Goal: Information Seeking & Learning: Learn about a topic

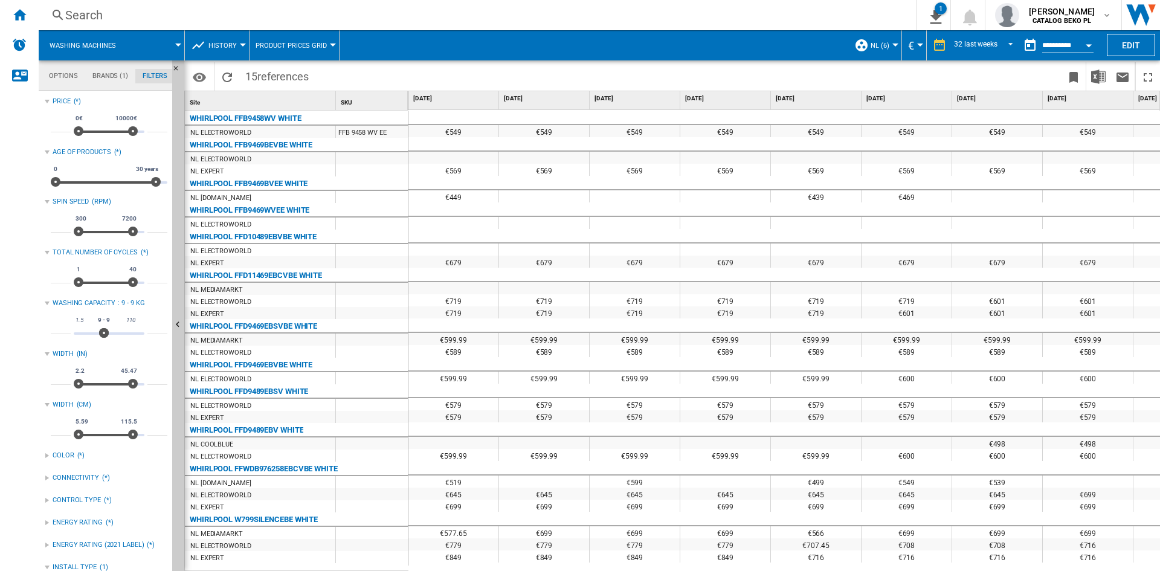
scroll to position [79, 0]
click at [147, 324] on input "*" at bounding box center [157, 328] width 20 height 12
type input "**"
click at [62, 331] on input "*" at bounding box center [61, 328] width 20 height 12
type input "**"
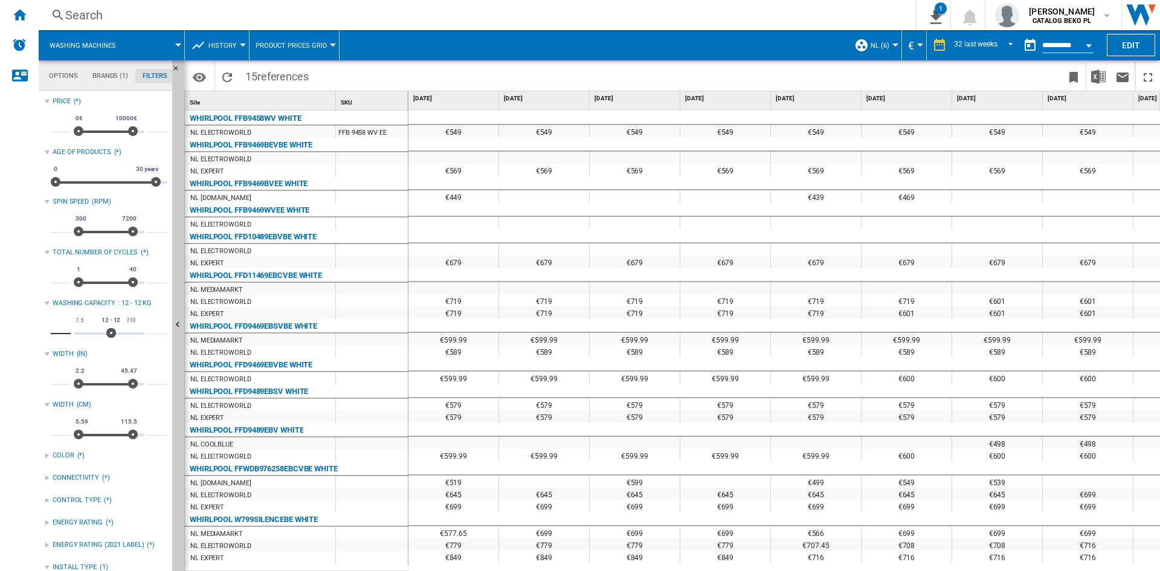
click at [523, 67] on span at bounding box center [501, 76] width 373 height 28
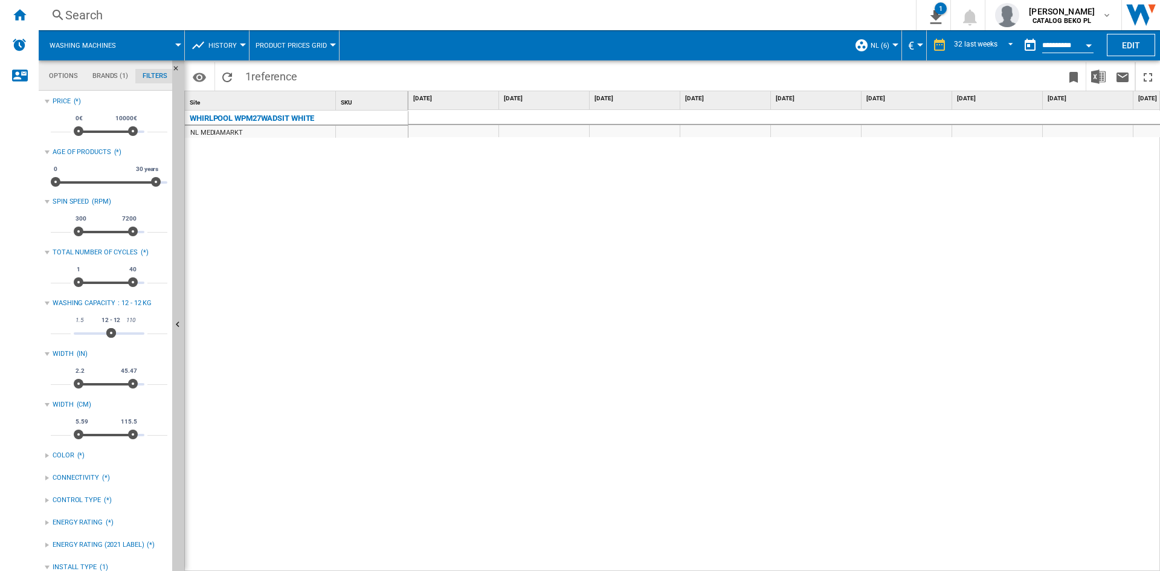
click at [350, 204] on div "WHIRLPOOL WPM27WADSIT WHITE NL MEDIAMARKT" at bounding box center [297, 338] width 224 height 455
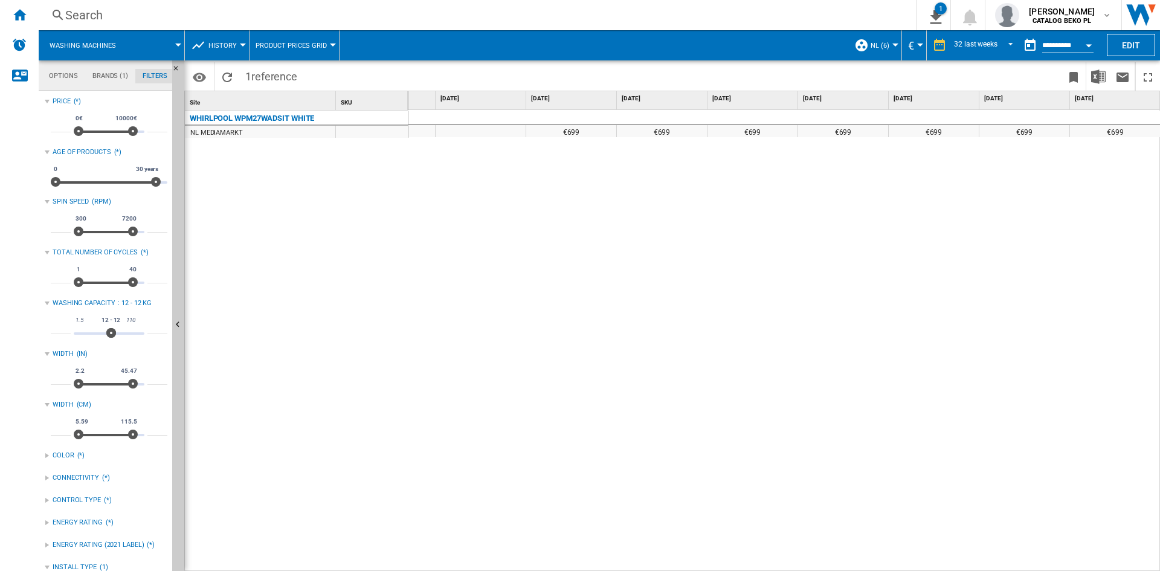
click at [770, 295] on div "€699 €699 €699 €699 €699 €699 €699" at bounding box center [784, 341] width 752 height 462
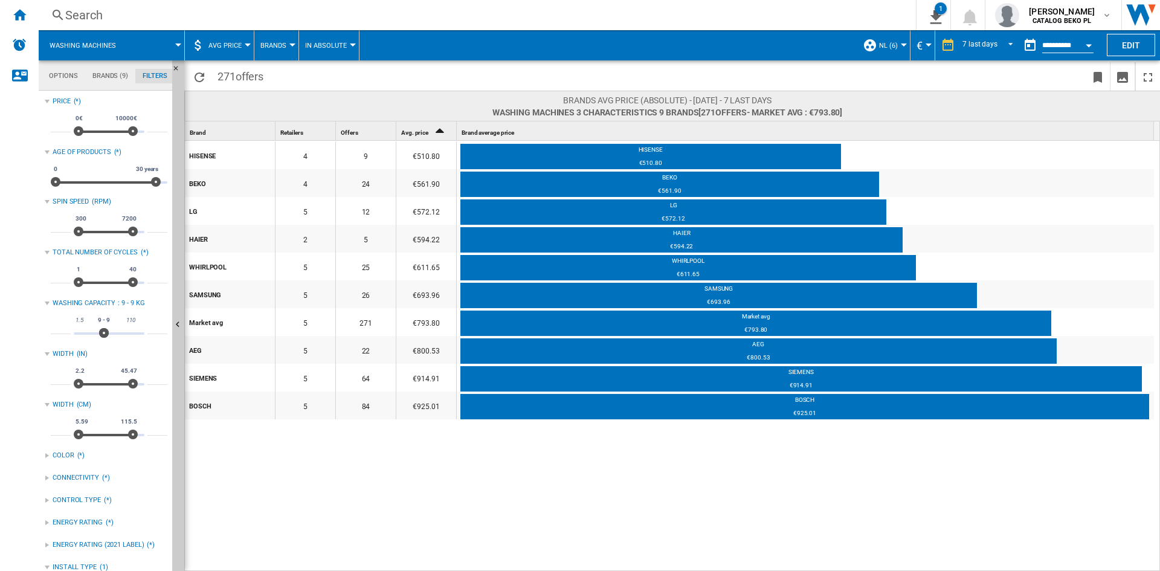
scroll to position [79, 0]
click at [149, 323] on input "*" at bounding box center [157, 328] width 20 height 12
type input "**"
click at [60, 329] on input "*" at bounding box center [61, 328] width 20 height 12
type input "**"
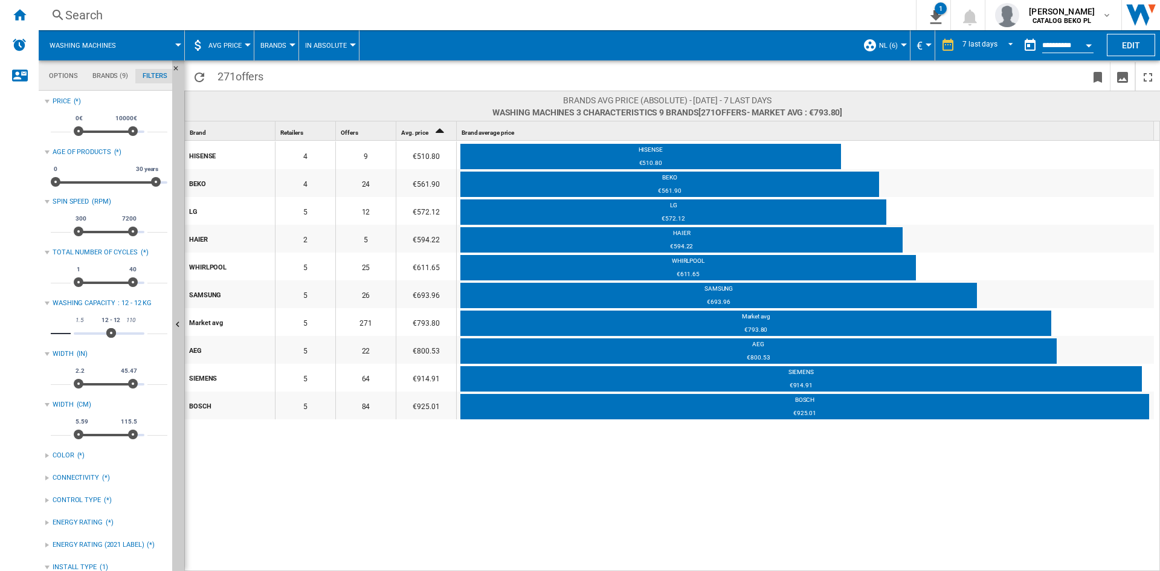
click at [486, 80] on span at bounding box center [473, 76] width 408 height 28
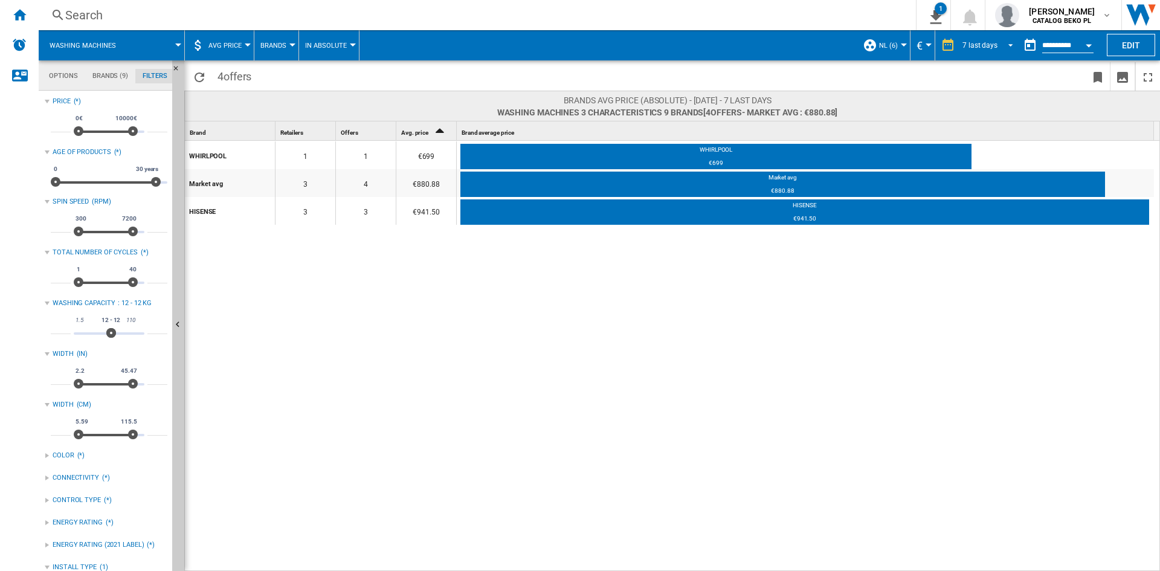
click at [1005, 45] on span "REPORTS.WIZARD.STEPS.REPORT.STEPS.REPORT_OPTIONS.PERIOD: 7 last days" at bounding box center [1007, 44] width 15 height 11
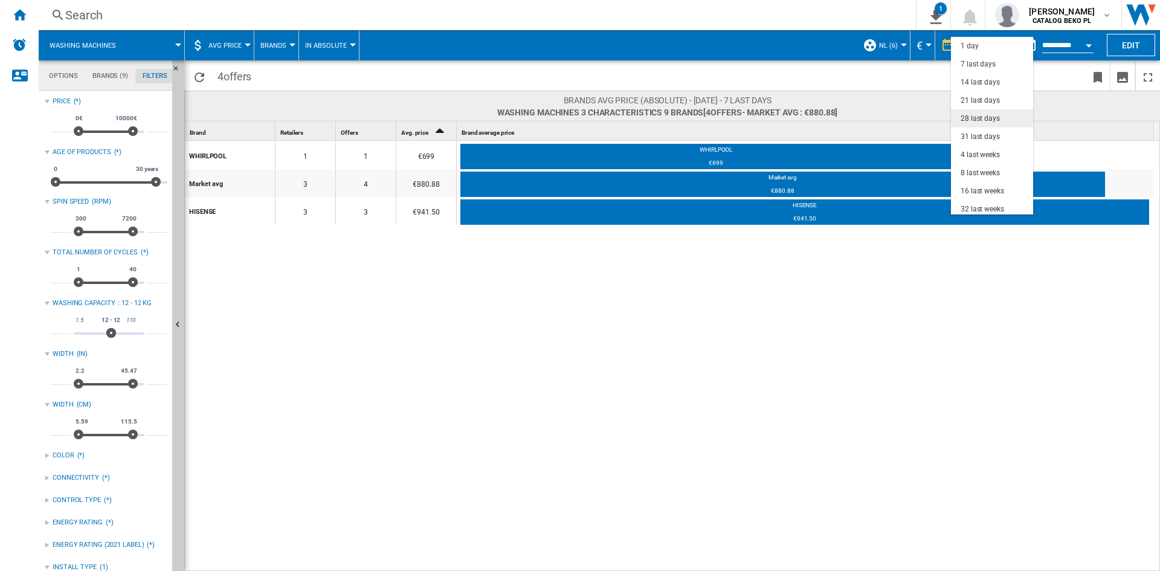
scroll to position [18, 0]
click at [982, 114] on div "31 last days" at bounding box center [980, 119] width 39 height 10
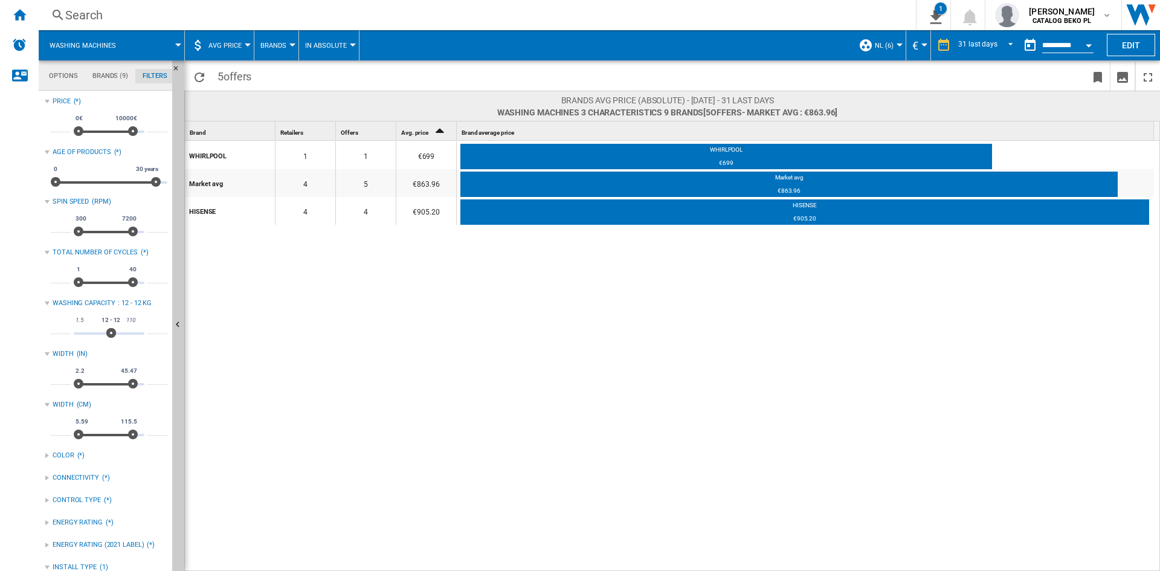
click at [239, 37] on button "AVG Price" at bounding box center [227, 45] width 39 height 30
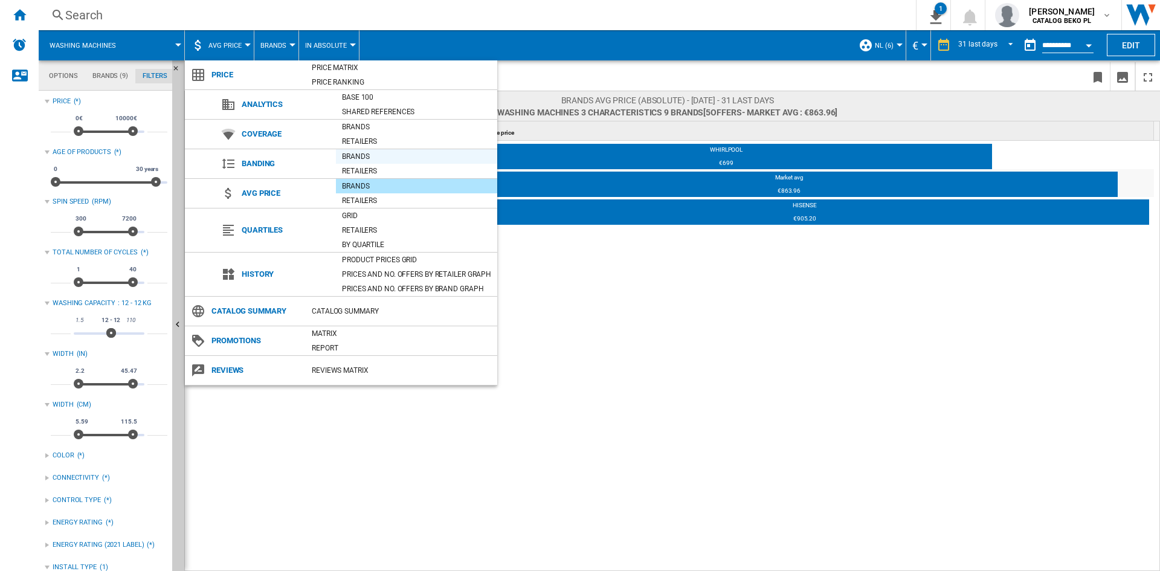
click at [382, 157] on div "Brands" at bounding box center [416, 156] width 161 height 12
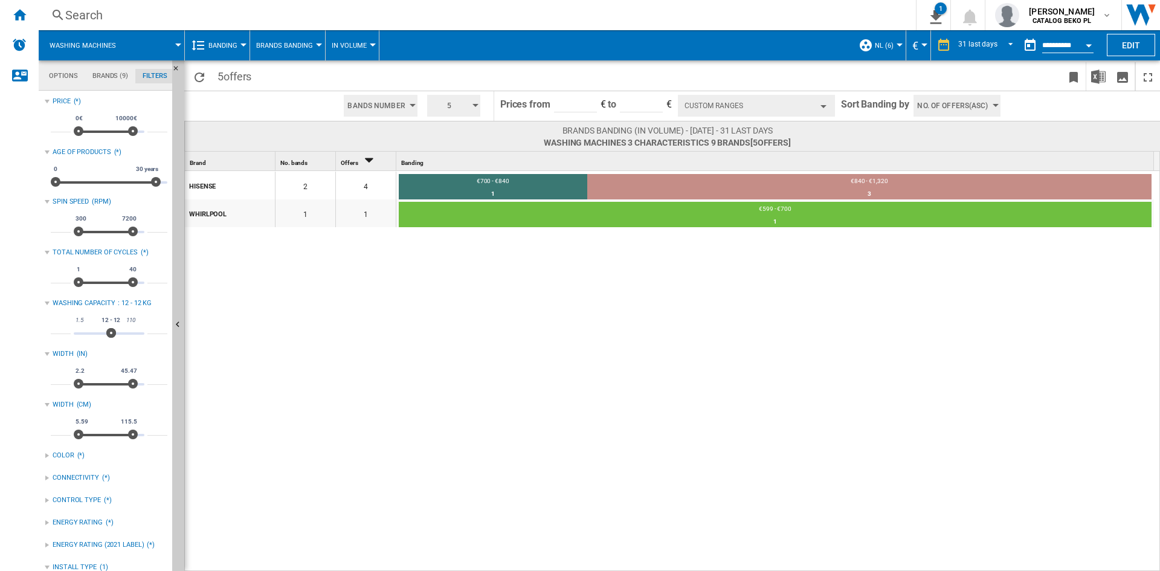
click at [732, 280] on div "HISENSE 2 4 €700 - €840 1 25% €840 - €1,320 3 75% WHIRLPOOL 1 1 €599 - €700 1 1…" at bounding box center [673, 371] width 976 height 401
click at [712, 297] on div "HISENSE 2 4 €700 - €840 1 25% €840 - €1,320 3 75% WHIRLPOOL 1 1 €599 - €700 1 1…" at bounding box center [673, 371] width 976 height 401
click at [782, 341] on div "HISENSE 2 4 €700 - €840 1 25% €840 - €1,320 3 75% WHIRLPOOL 1 1 €599 - €700 1 1…" at bounding box center [673, 371] width 976 height 401
click at [767, 103] on button "Custom Ranges" at bounding box center [756, 106] width 157 height 22
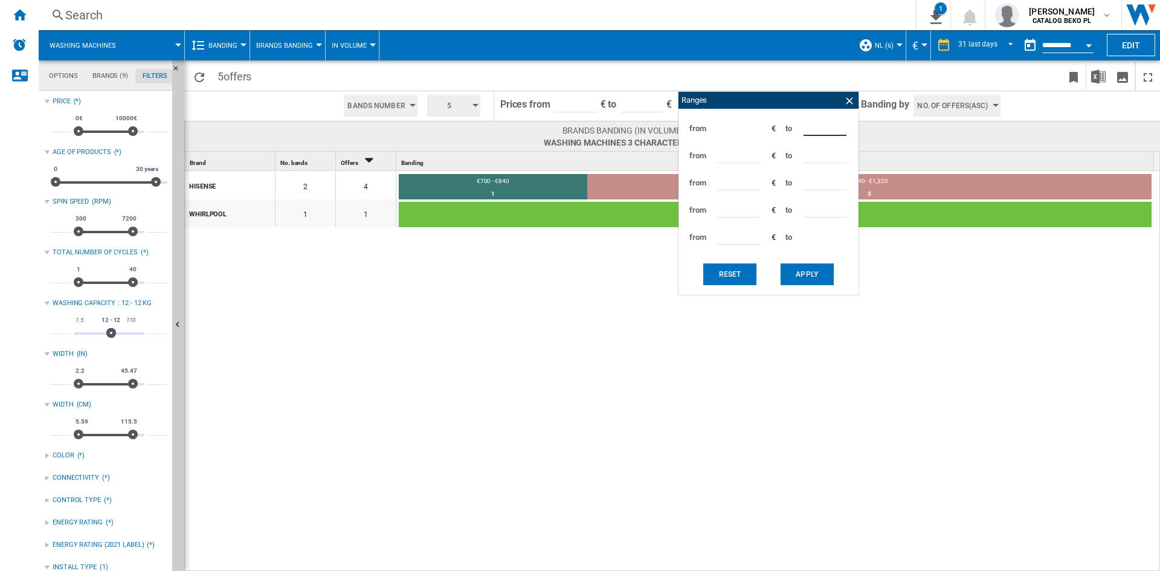
drag, startPoint x: 823, startPoint y: 126, endPoint x: 794, endPoint y: 119, distance: 29.8
click at [794, 119] on div "from *** € to ***" at bounding box center [769, 128] width 168 height 27
type input "***"
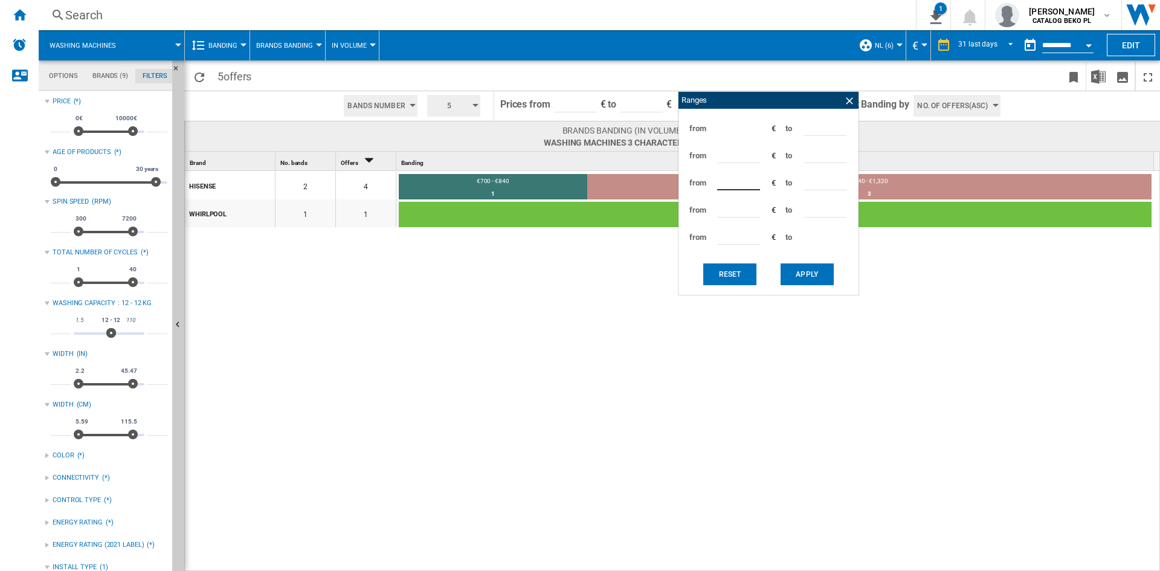
type input "***"
type input "****"
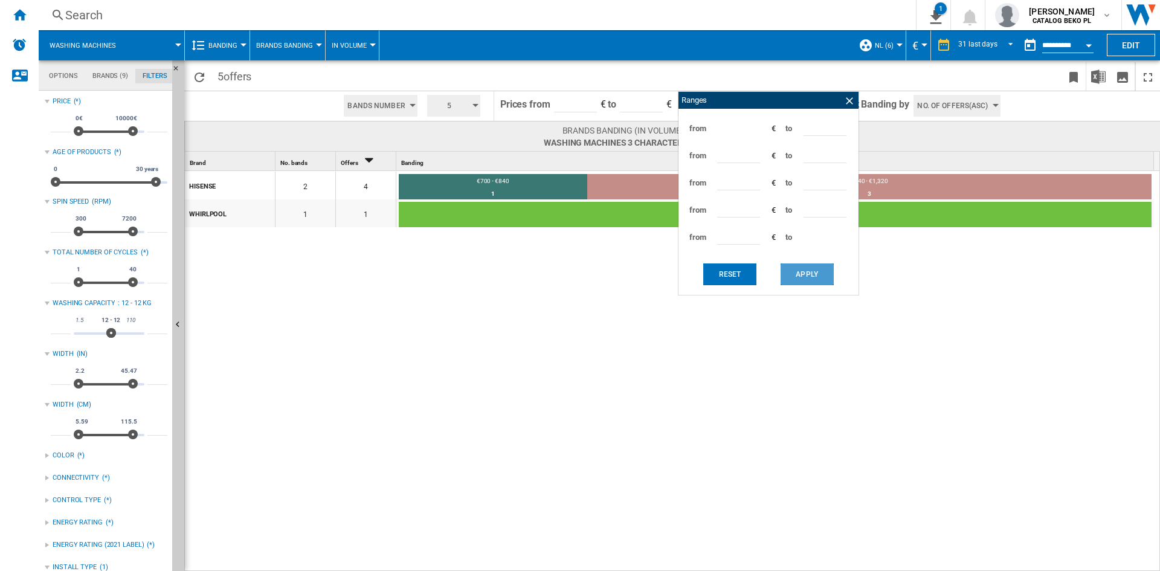
click at [810, 273] on button "Apply" at bounding box center [807, 274] width 53 height 22
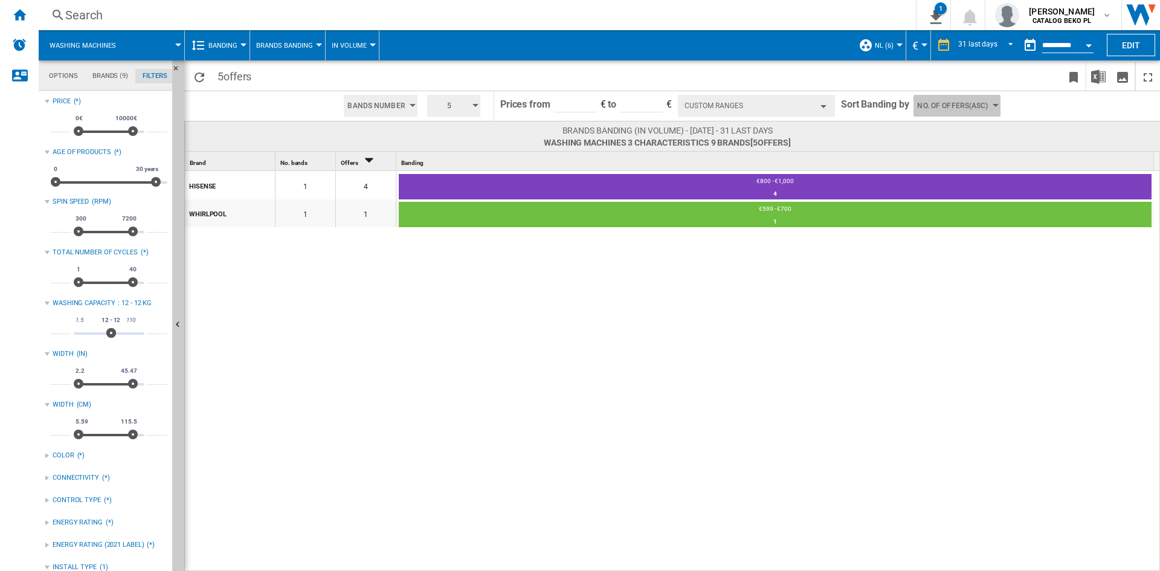
click at [939, 105] on span "No. of offers(Asc)" at bounding box center [952, 106] width 71 height 22
click at [943, 148] on span "Price(Asc)" at bounding box center [936, 151] width 34 height 8
click at [766, 268] on div "HISENSE 1 4 €800 - €1,000 4 100% WHIRLPOOL 1 1 €599 - €700 1 100%" at bounding box center [673, 371] width 976 height 401
click at [715, 335] on div "HISENSE 1 4 €800 - €1,000 4 100% WHIRLPOOL 1 1 €599 - €700 1 100%" at bounding box center [673, 371] width 976 height 401
click at [705, 337] on div "HISENSE 1 4 €800 - €1,000 4 100% WHIRLPOOL 1 1 €599 - €700 1 100%" at bounding box center [673, 371] width 976 height 401
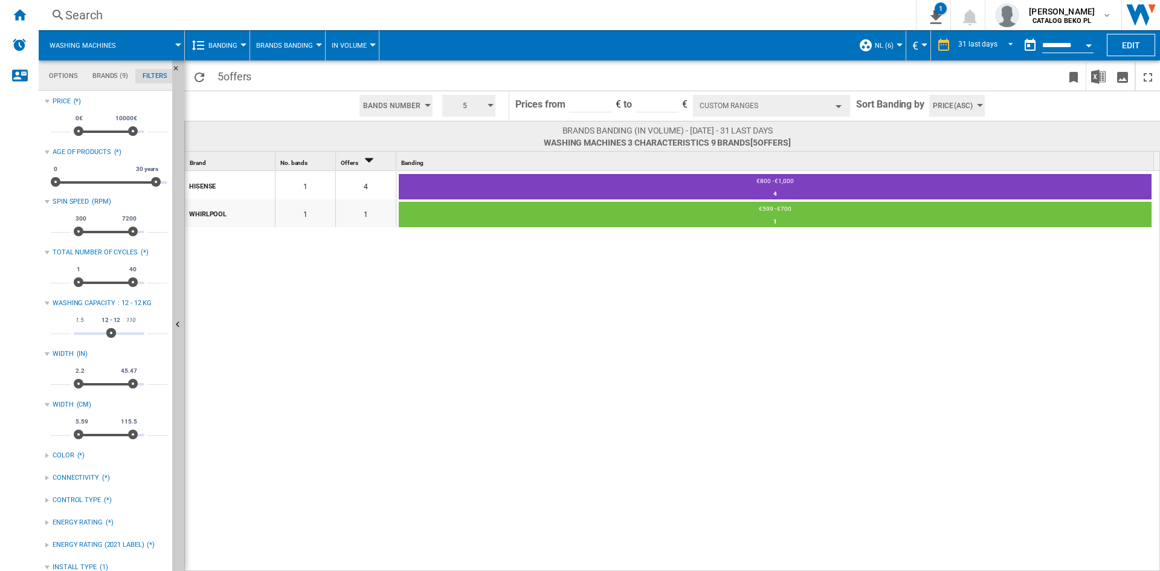
click at [705, 337] on div "HISENSE 1 4 €800 - €1,000 4 100% WHIRLPOOL 1 1 €599 - €700 1 100%" at bounding box center [673, 371] width 976 height 401
click at [727, 337] on div "HISENSE 1 4 €800 - €1,000 4 100% WHIRLPOOL 1 1 €599 - €700 1 100%" at bounding box center [673, 371] width 976 height 401
click at [179, 271] on button "Hide" at bounding box center [178, 325] width 12 height 530
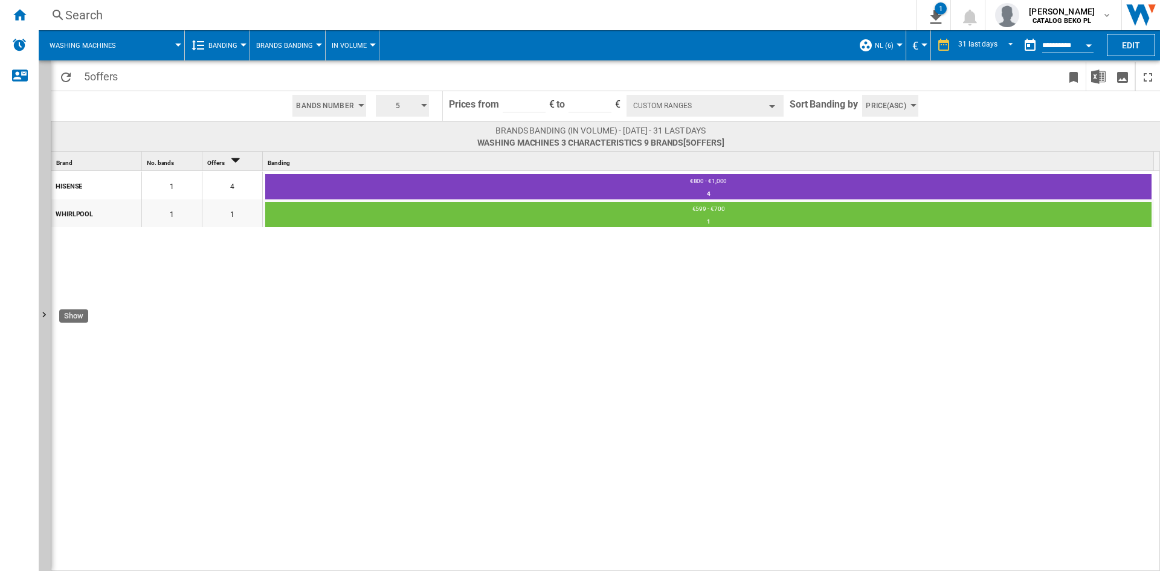
drag, startPoint x: 47, startPoint y: 245, endPoint x: 450, endPoint y: 323, distance: 410.3
click at [47, 245] on button "Show" at bounding box center [45, 315] width 12 height 511
click at [450, 323] on div "HISENSE 1 4 €800 - €1,000 4 100% WHIRLPOOL 1 1 €599 - €700 1 100%" at bounding box center [605, 371] width 1109 height 401
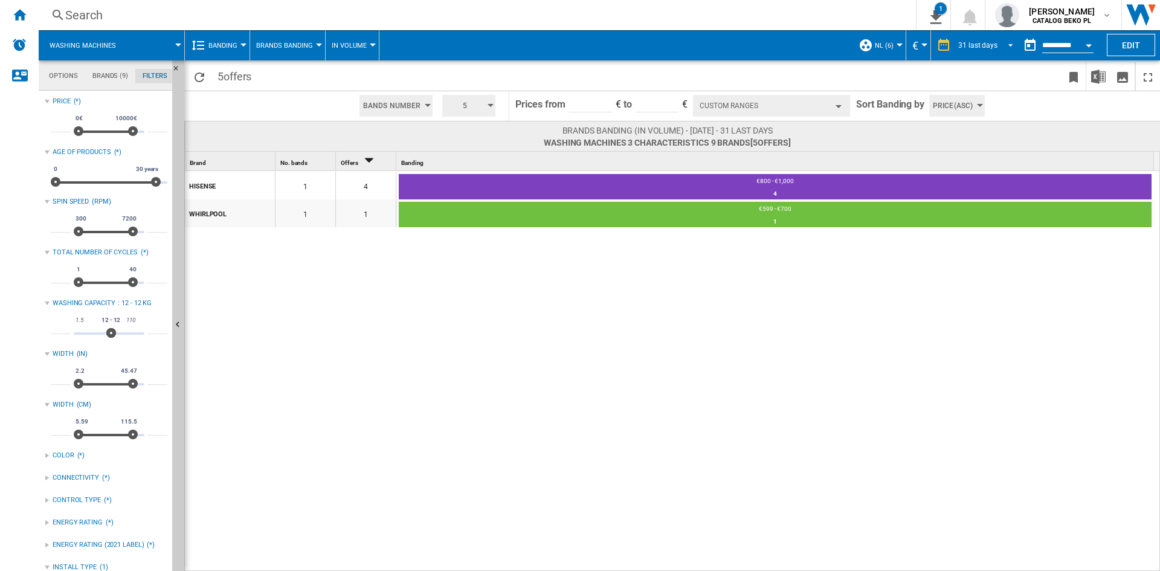
click at [1005, 43] on span "REPORTS.WIZARD.STEPS.REPORT.STEPS.REPORT_OPTIONS.PERIOD: 31 last days" at bounding box center [1007, 44] width 15 height 11
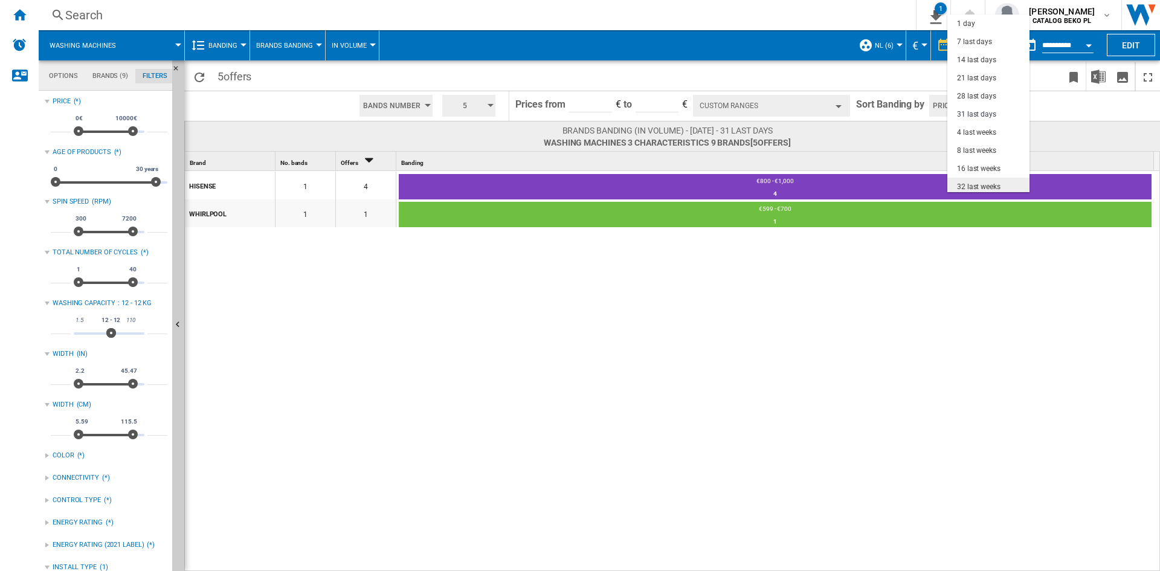
scroll to position [69, 0]
click at [615, 357] on md-backdrop at bounding box center [580, 285] width 1160 height 571
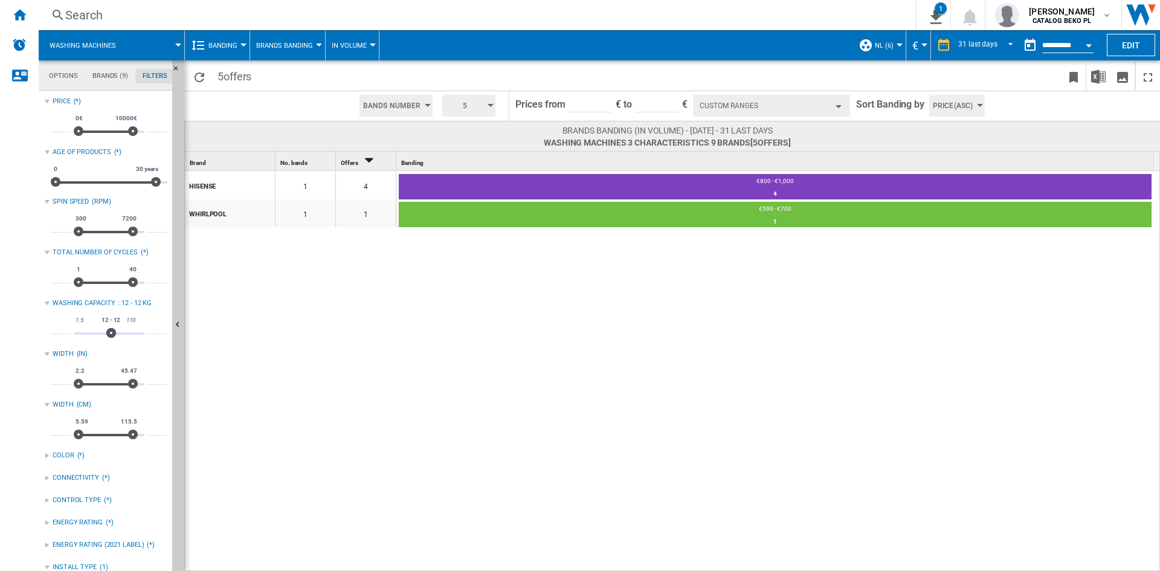
click at [1089, 43] on button "Open calendar" at bounding box center [1089, 44] width 22 height 22
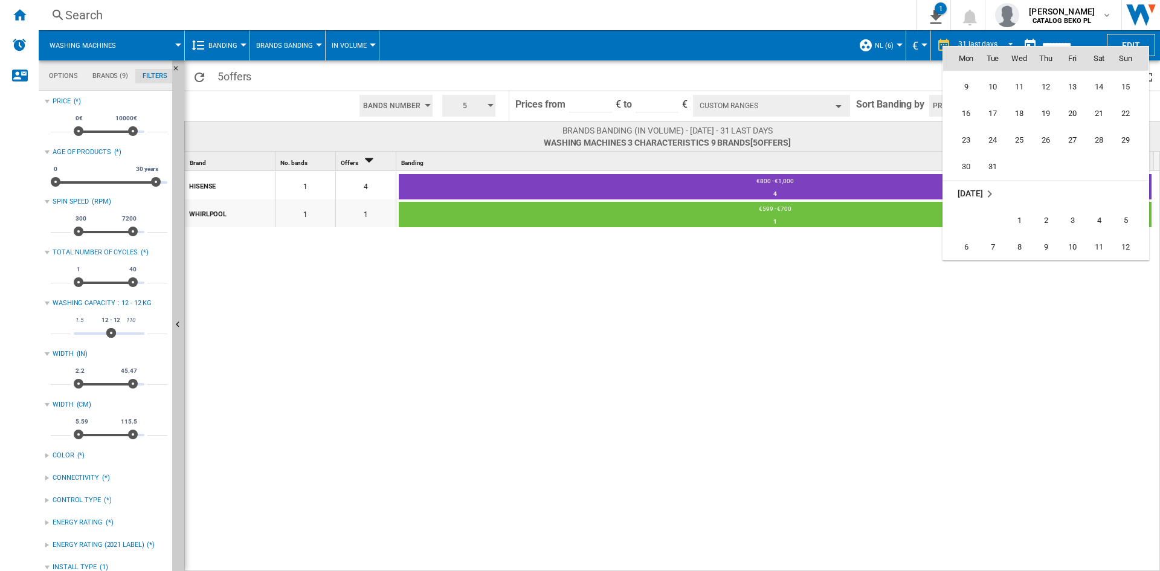
scroll to position [4495, 0]
click at [1075, 201] on span "31" at bounding box center [1072, 205] width 24 height 24
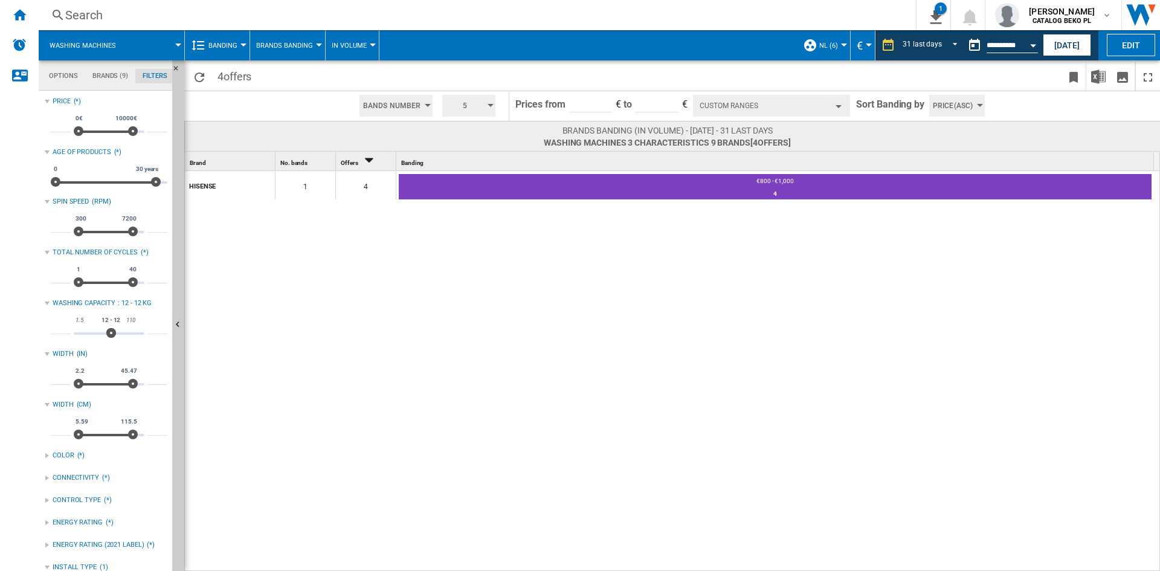
click at [203, 34] on div "Banding" at bounding box center [217, 45] width 53 height 30
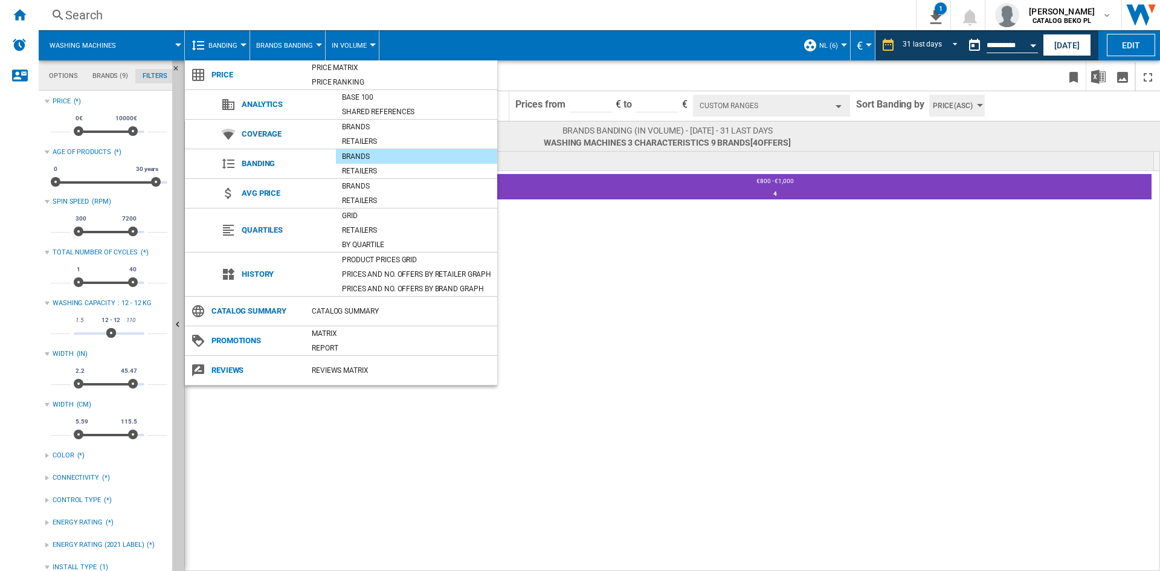
drag, startPoint x: 203, startPoint y: 34, endPoint x: 213, endPoint y: 37, distance: 10.9
click at [213, 37] on md-backdrop at bounding box center [580, 285] width 1160 height 571
click at [343, 184] on div "Brands" at bounding box center [416, 186] width 161 height 12
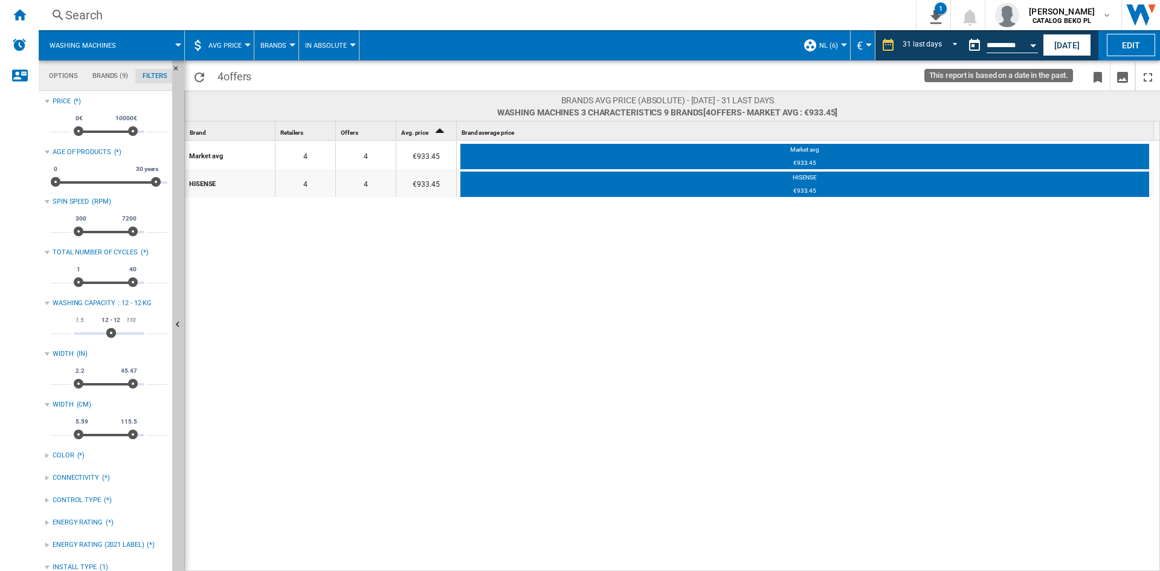
click at [1030, 44] on button "Open calendar" at bounding box center [1033, 44] width 22 height 22
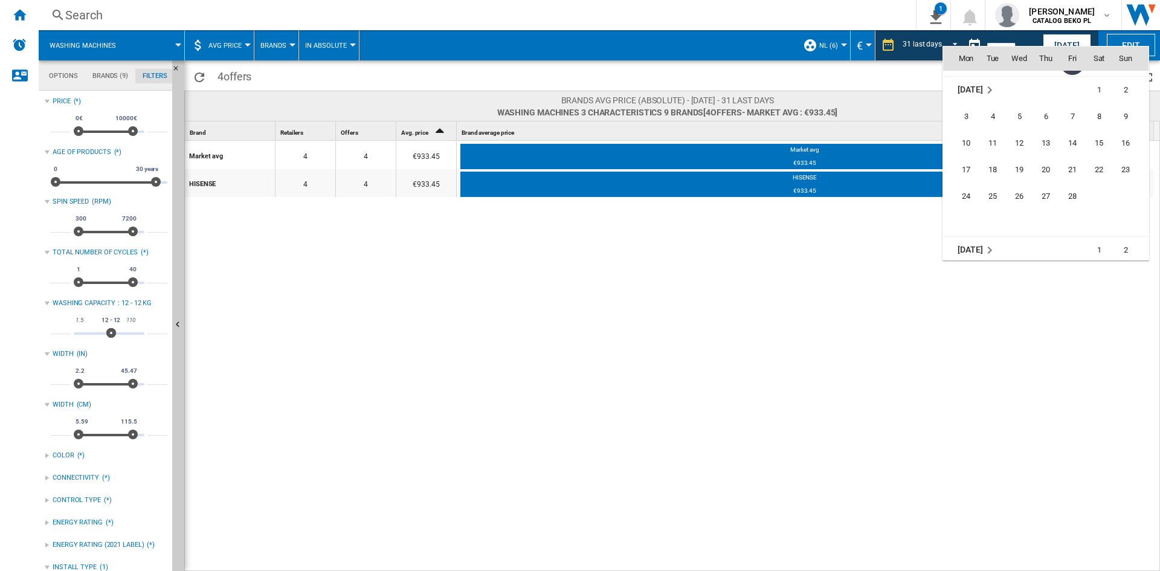
scroll to position [4664, 0]
click at [1064, 164] on span "28" at bounding box center [1072, 170] width 24 height 24
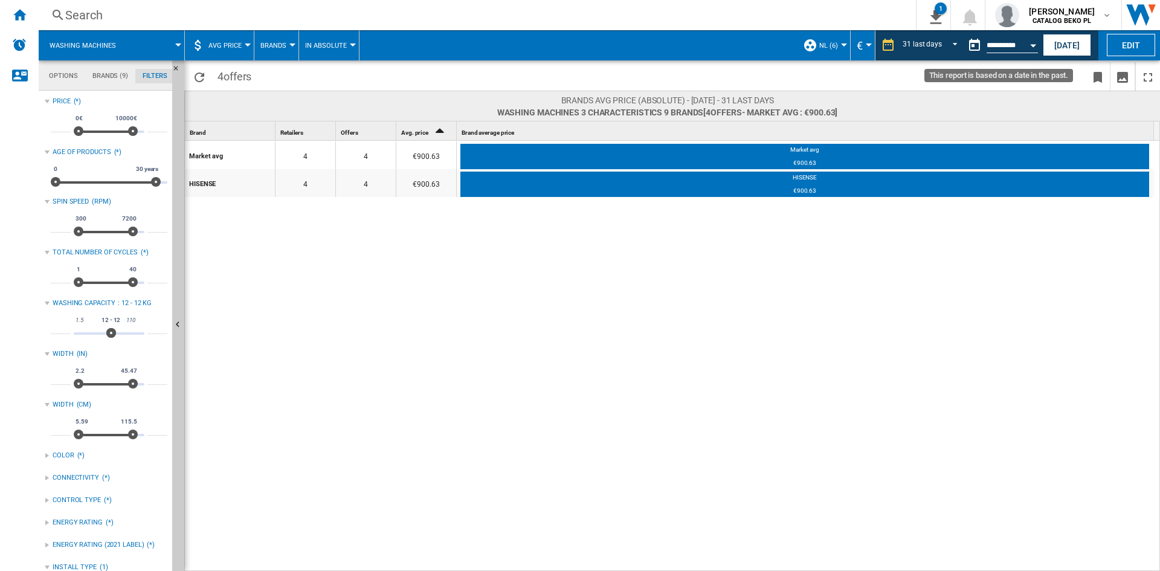
click at [1033, 38] on button "Open calendar" at bounding box center [1033, 44] width 22 height 22
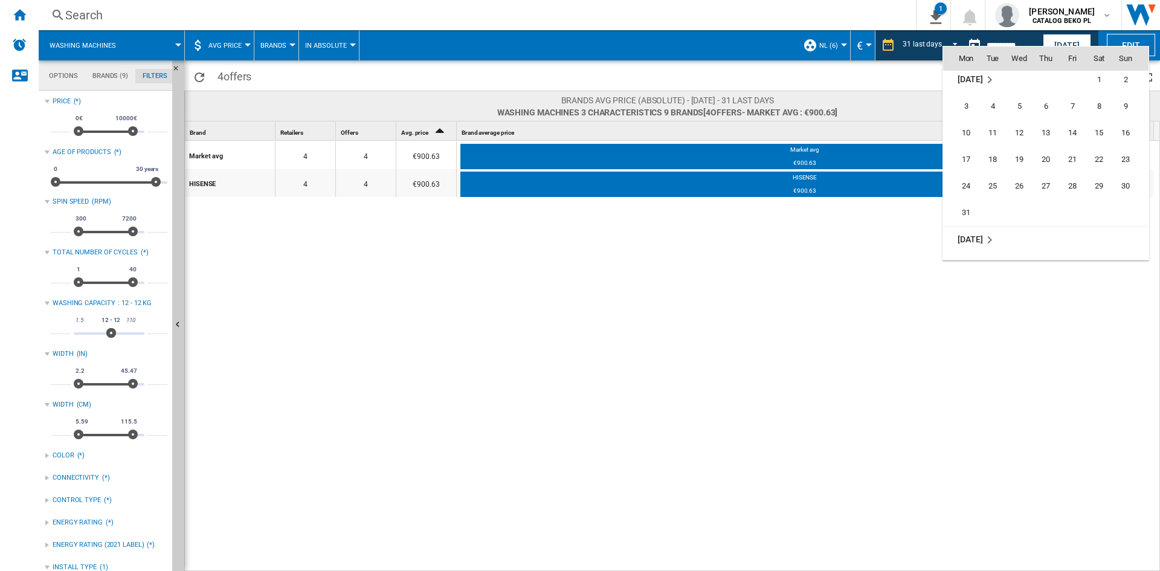
scroll to position [4824, 0]
click at [970, 189] on span "31" at bounding box center [966, 196] width 24 height 24
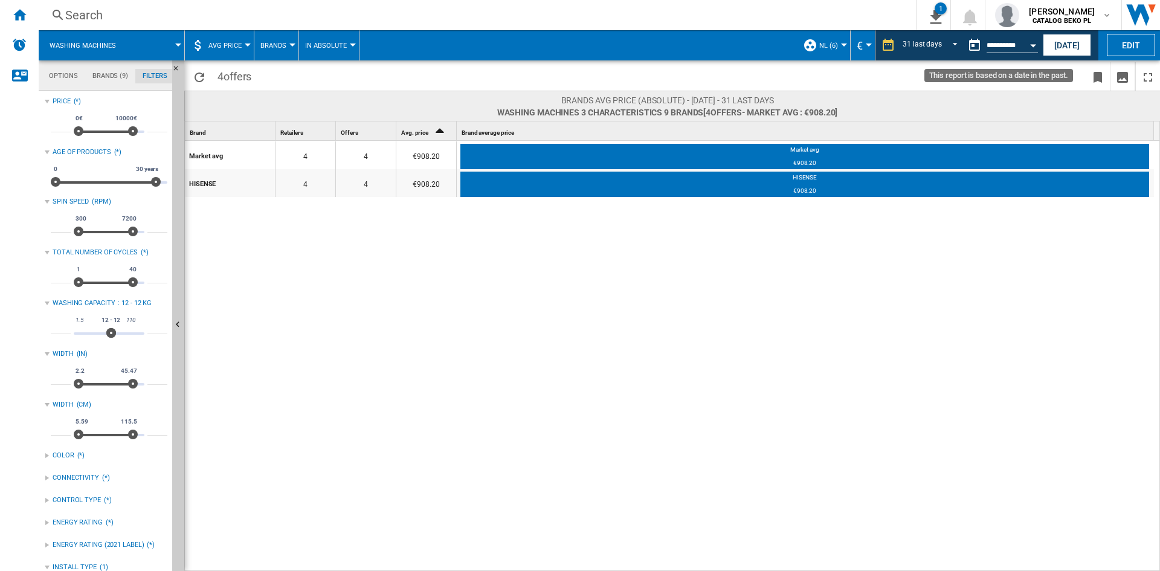
click at [1029, 45] on button "Open calendar" at bounding box center [1033, 44] width 22 height 22
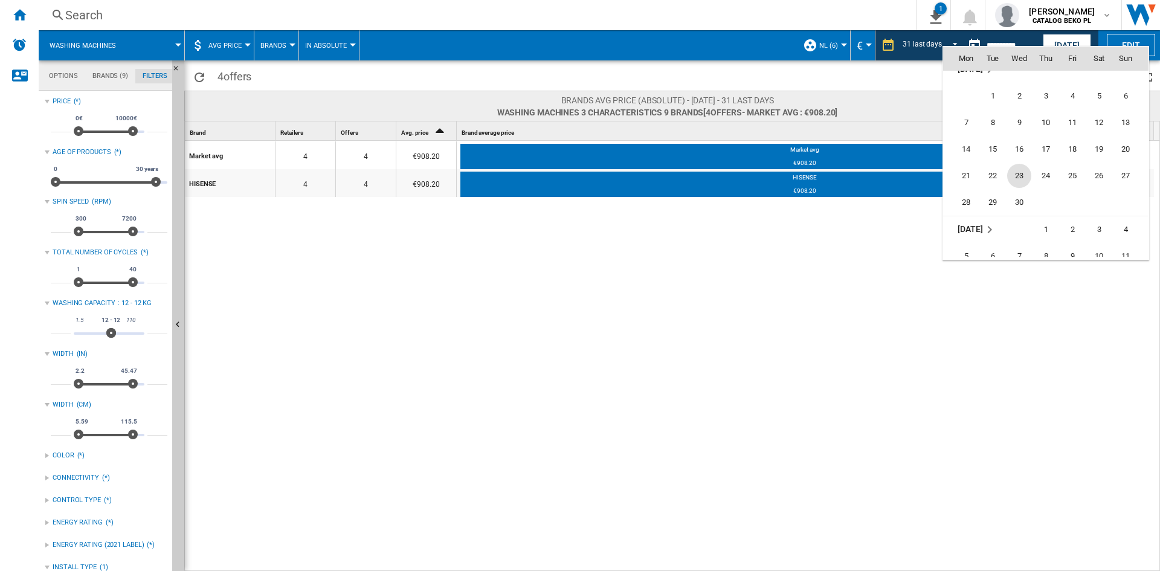
scroll to position [4985, 0]
click at [1021, 194] on span "30" at bounding box center [1019, 196] width 24 height 24
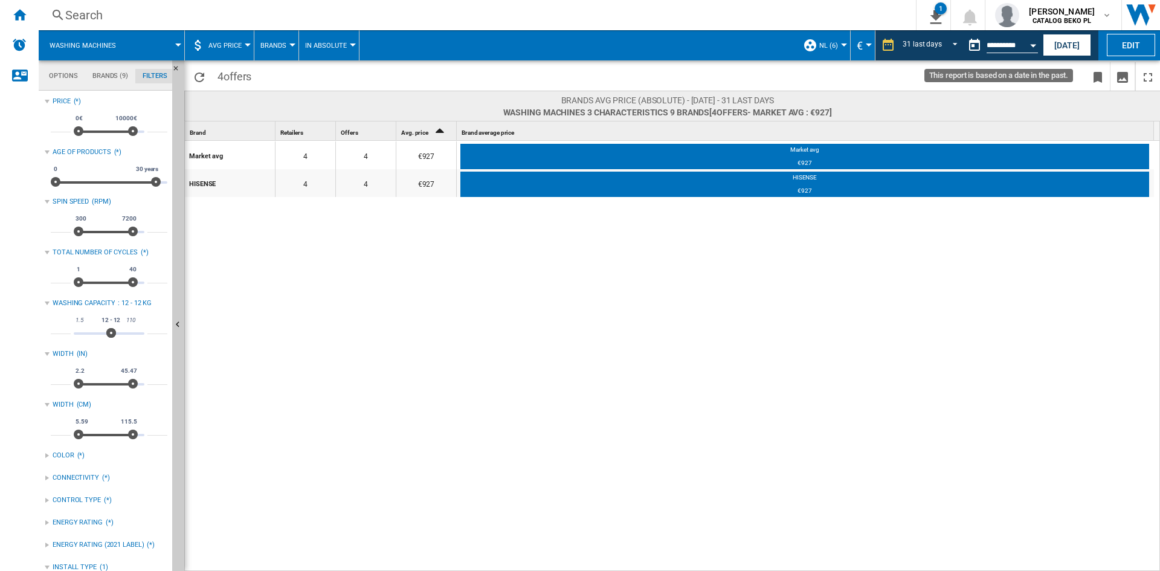
click at [1031, 49] on button "Open calendar" at bounding box center [1033, 44] width 22 height 22
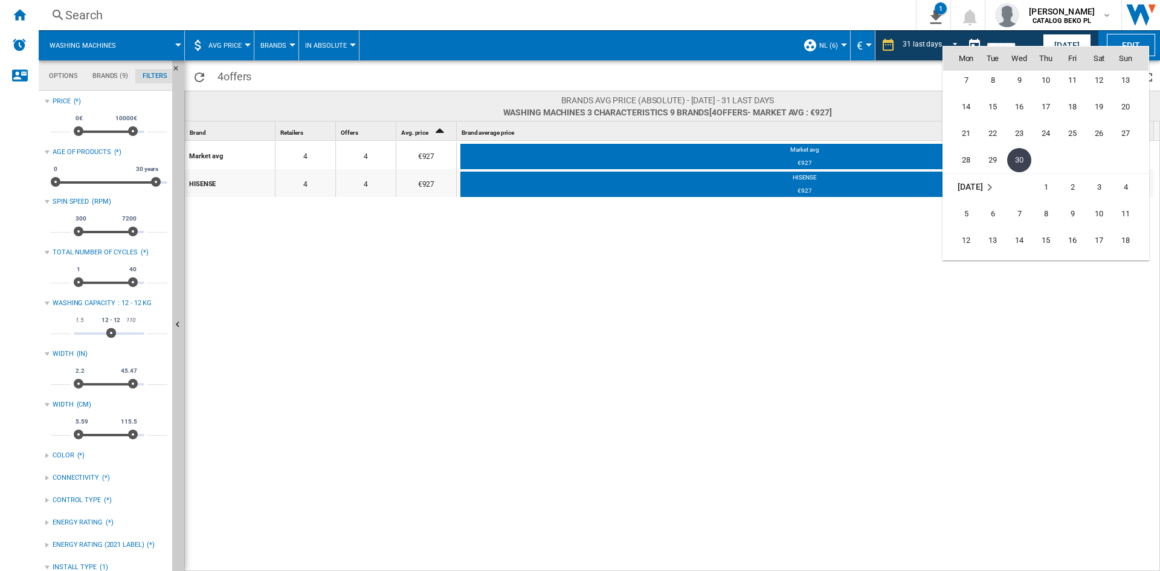
scroll to position [5145, 0]
click at [1092, 178] on span "31" at bounding box center [1099, 170] width 24 height 24
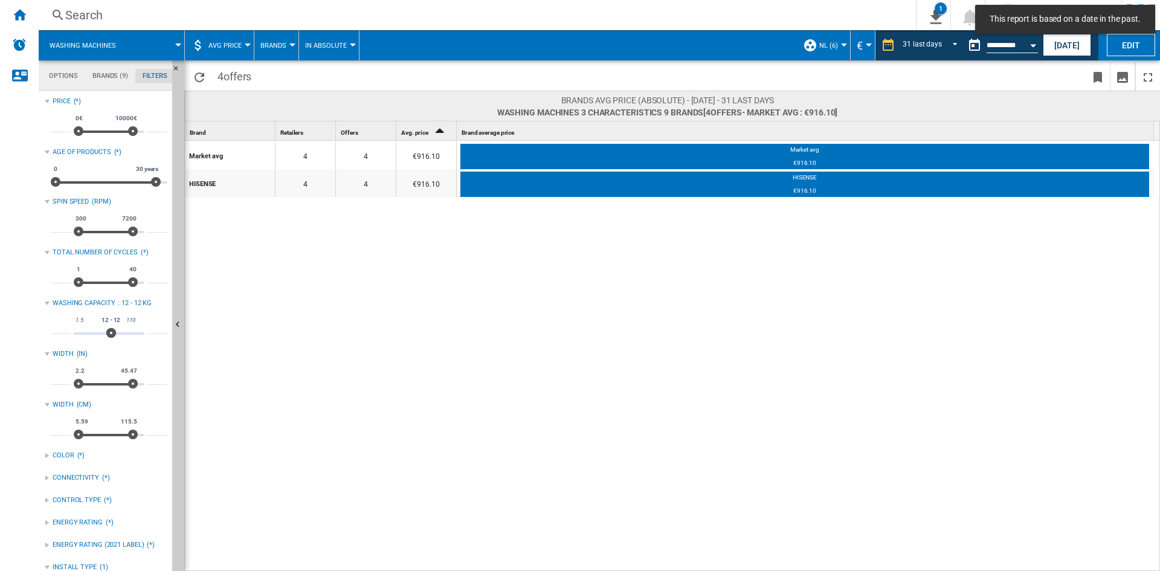
click at [1033, 51] on button "Open calendar" at bounding box center [1033, 44] width 22 height 22
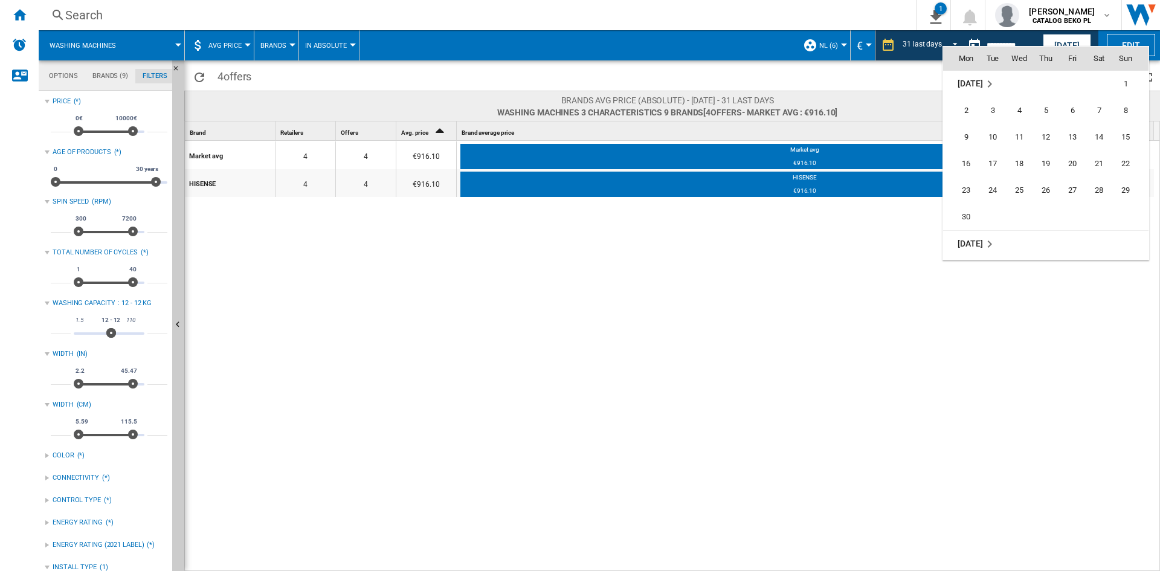
scroll to position [5305, 0]
click at [965, 196] on span "30" at bounding box center [966, 196] width 24 height 24
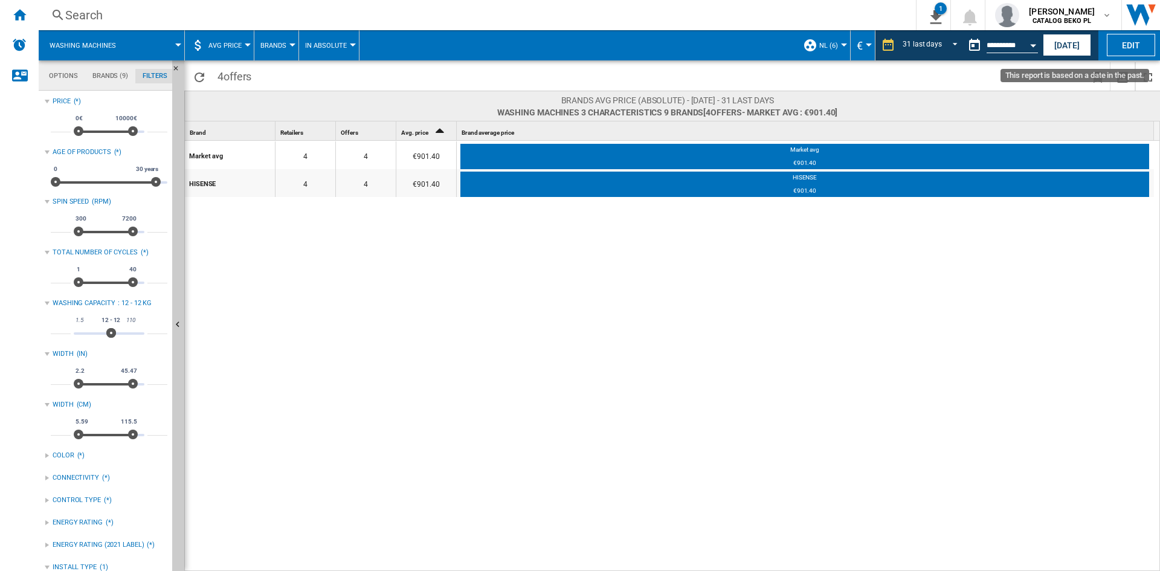
click at [1036, 48] on button "Open calendar" at bounding box center [1033, 44] width 22 height 22
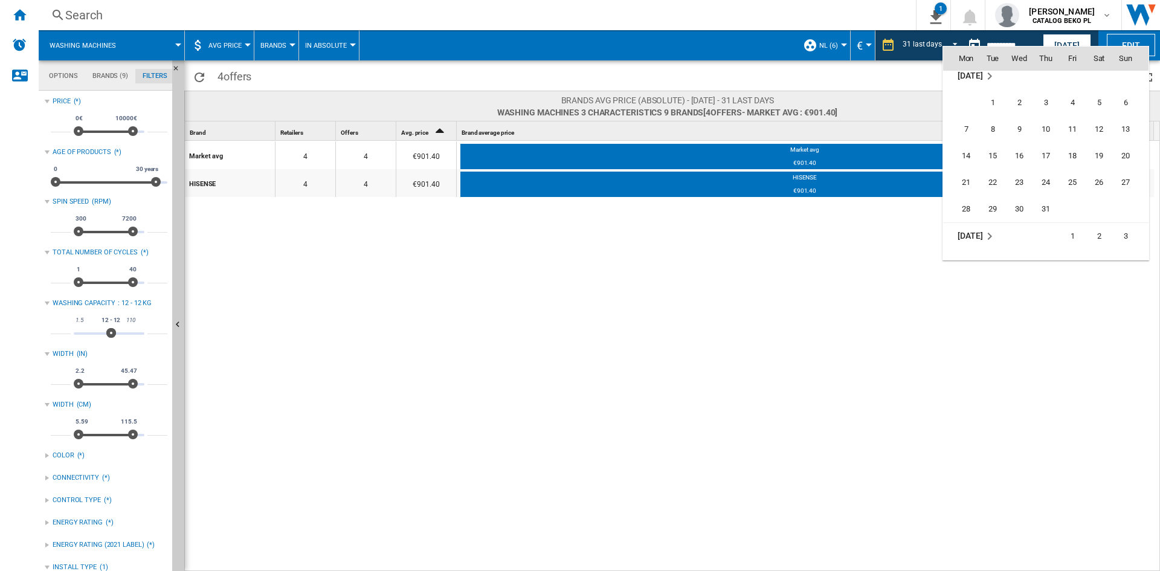
scroll to position [5465, 0]
click at [1048, 192] on span "31" at bounding box center [1046, 196] width 24 height 24
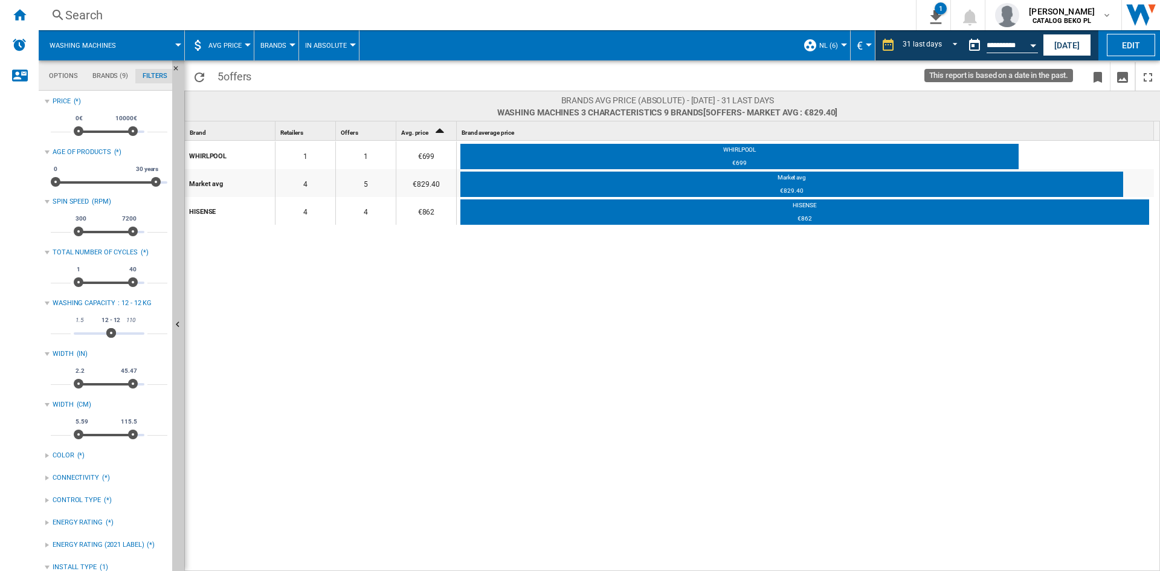
click at [1032, 53] on button "Open calendar" at bounding box center [1033, 44] width 22 height 22
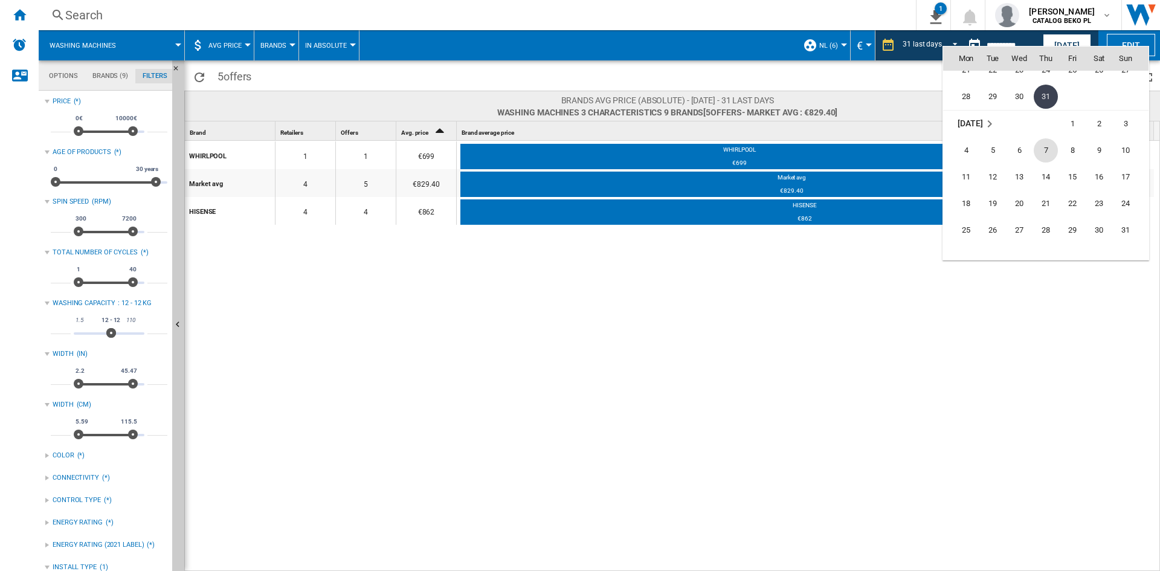
scroll to position [5625, 0]
click at [1130, 174] on span "31" at bounding box center [1126, 170] width 24 height 24
type input "**********"
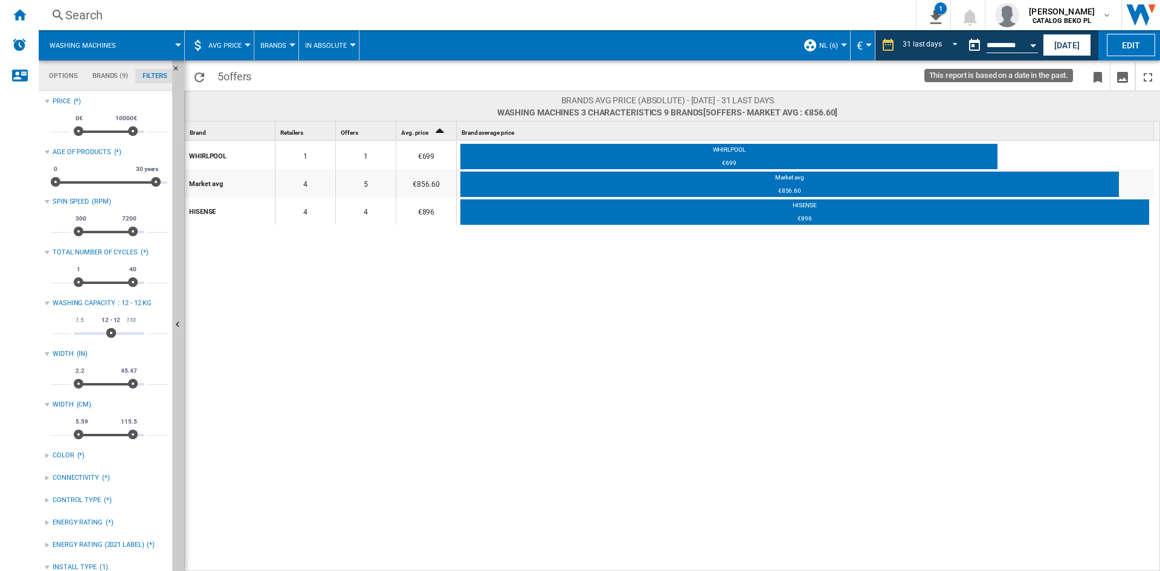
click at [1030, 50] on button "Open calendar" at bounding box center [1033, 44] width 22 height 22
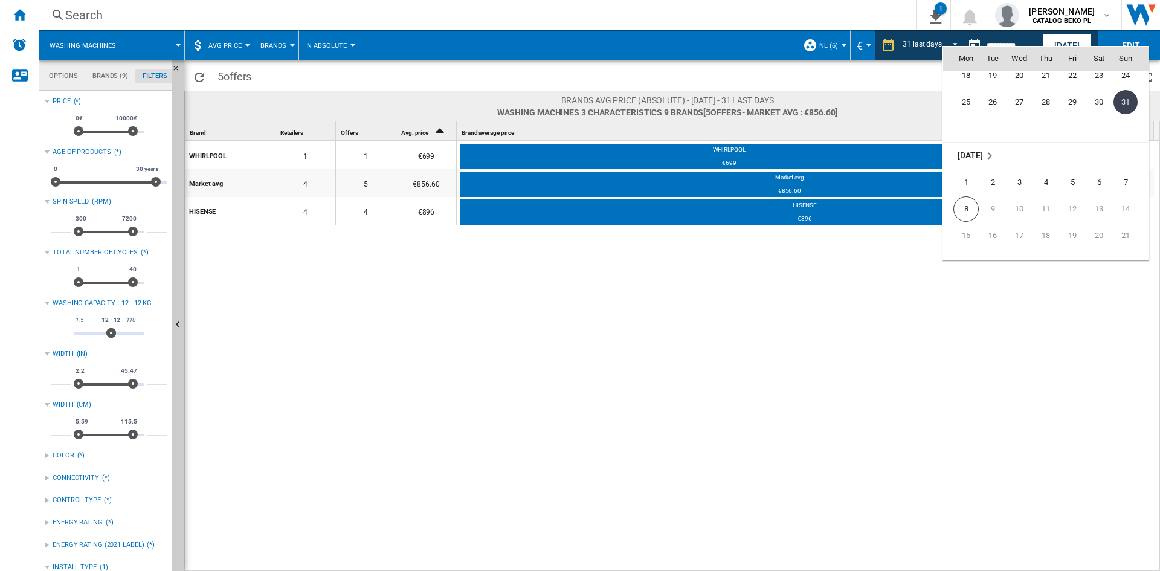
scroll to position [5725, 0]
click at [971, 181] on span "8" at bounding box center [965, 176] width 25 height 25
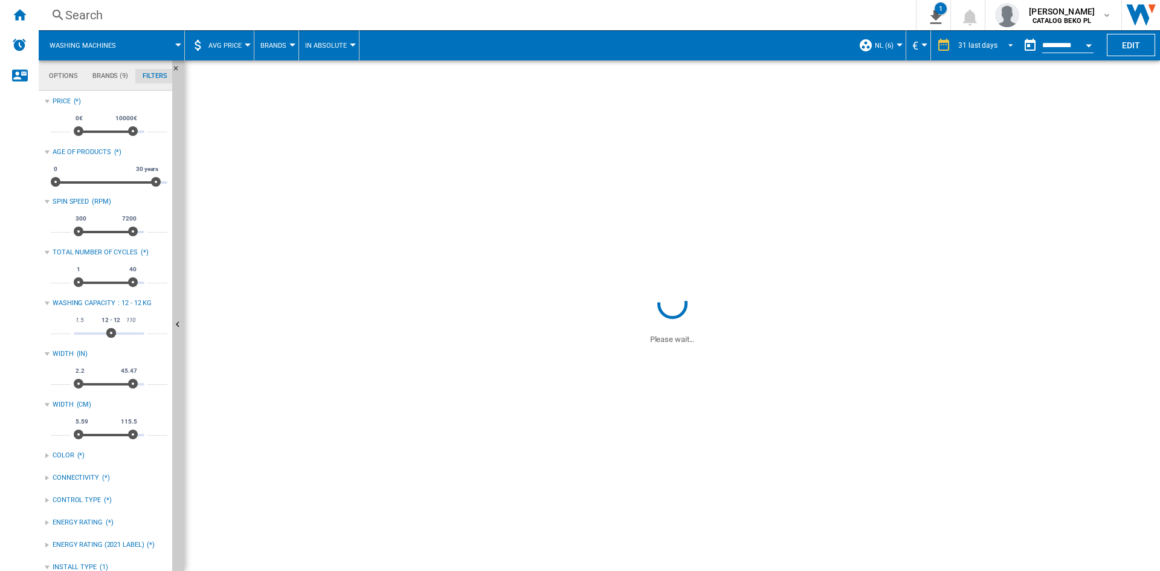
click at [982, 41] on div "31 last days" at bounding box center [977, 45] width 39 height 8
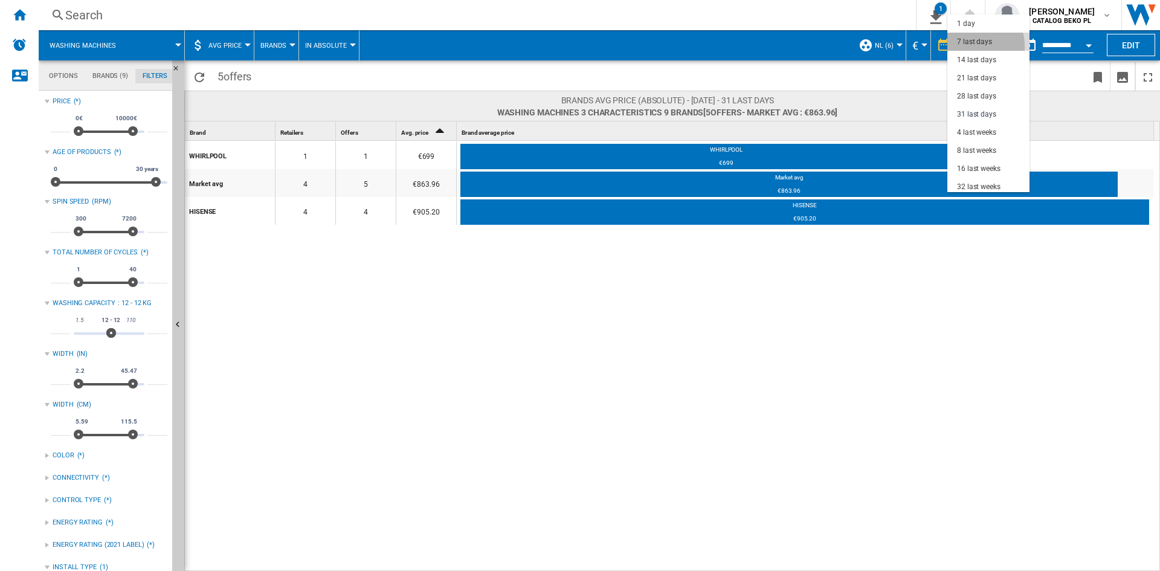
click at [968, 47] on div "7 last days" at bounding box center [974, 42] width 35 height 10
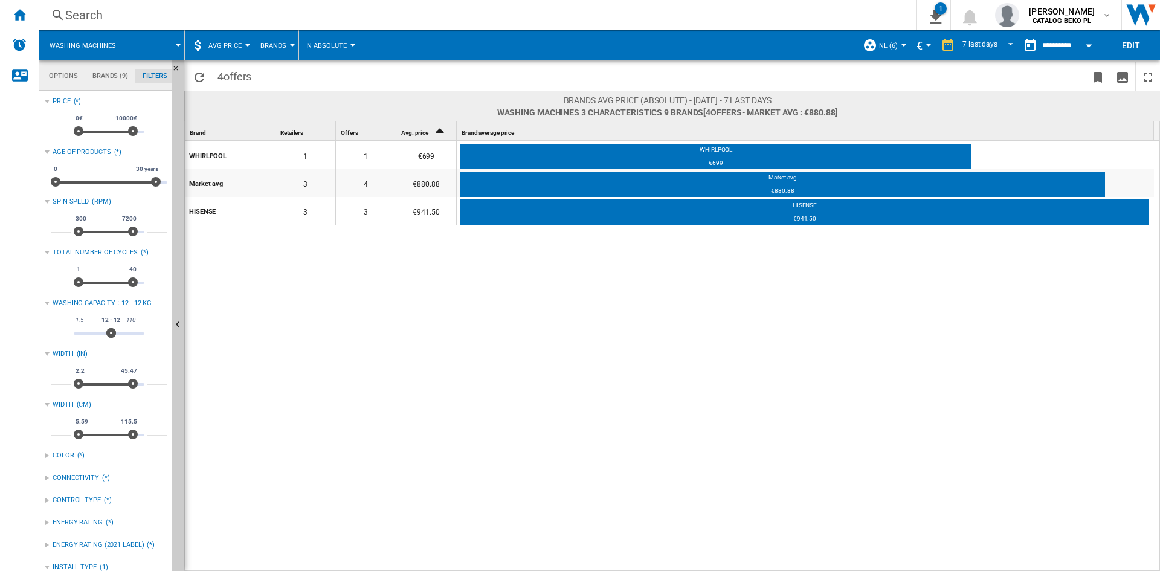
click at [1141, 264] on div "WHIRLPOOL 1 1 €699 WHIRLPOOL €699 Market avg 3 4 €880.88 Market avg €880.88 HIS…" at bounding box center [673, 356] width 976 height 431
drag, startPoint x: 858, startPoint y: 282, endPoint x: 930, endPoint y: 238, distance: 84.9
click at [858, 282] on div "WHIRLPOOL 1 1 €699 WHIRLPOOL €699 Market avg 3 4 €880.88 Market avg €880.88 HIS…" at bounding box center [673, 356] width 976 height 431
click at [1086, 53] on button "Open calendar" at bounding box center [1089, 44] width 22 height 22
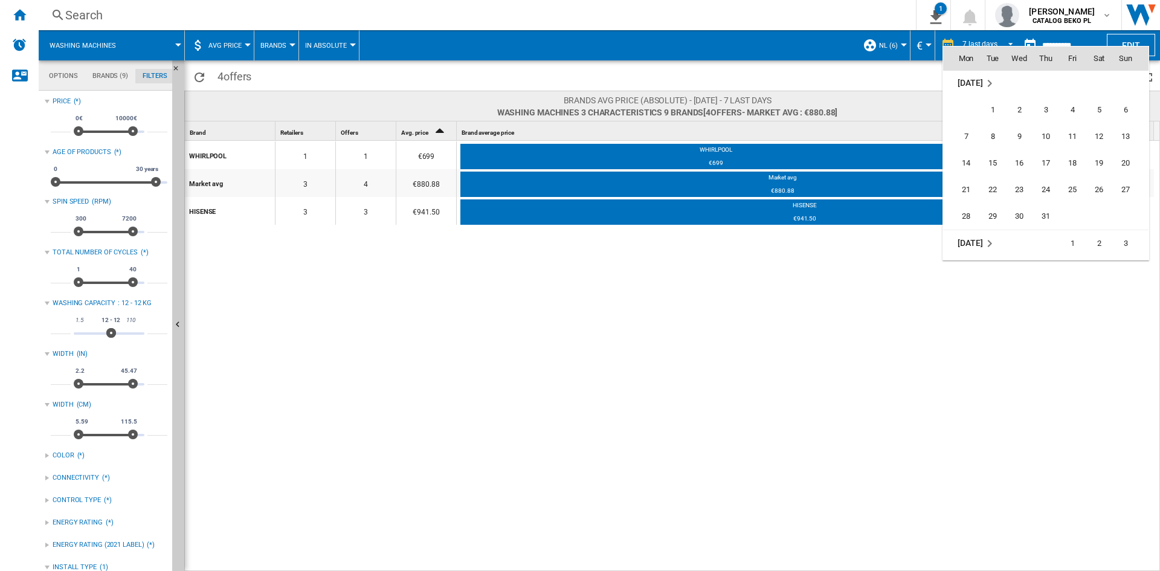
scroll to position [5462, 0]
click at [1049, 204] on span "31" at bounding box center [1046, 199] width 24 height 24
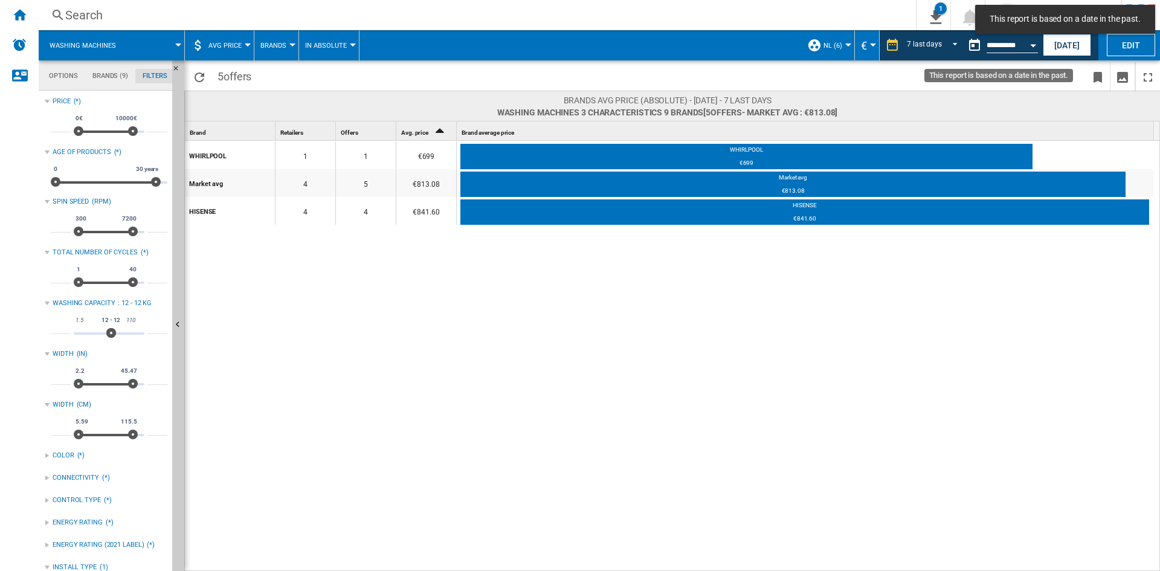
click at [1031, 40] on button "Open calendar" at bounding box center [1033, 44] width 22 height 22
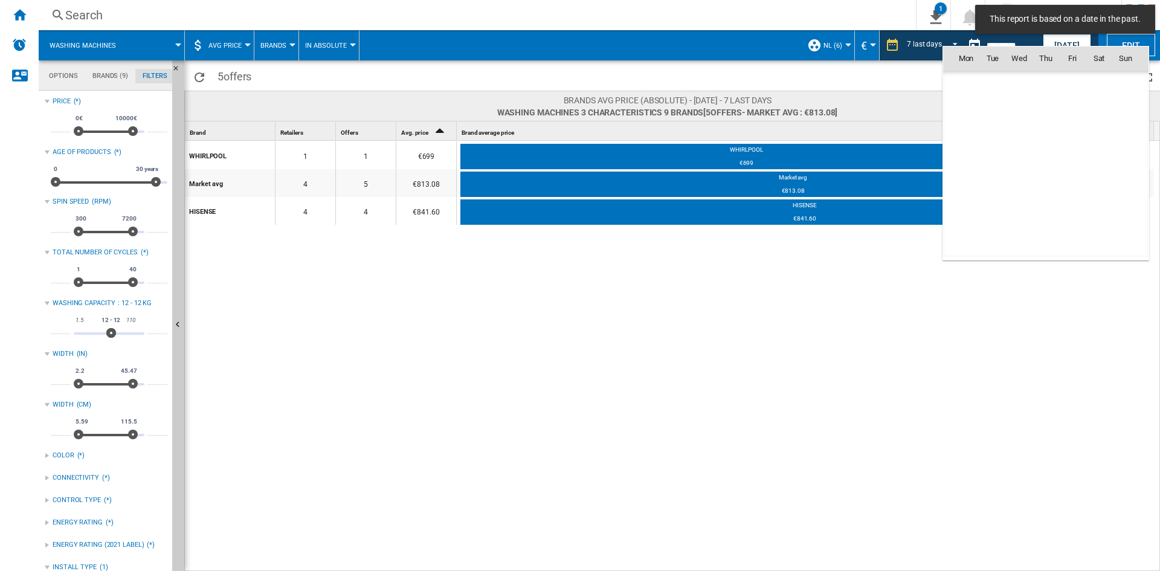
scroll to position [5444, 0]
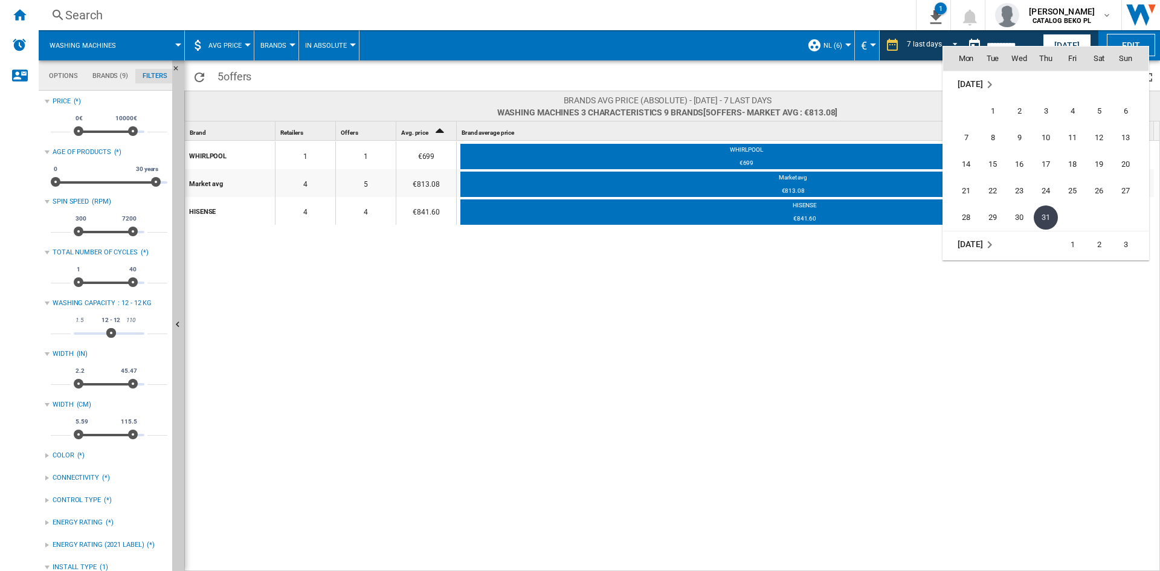
click at [898, 43] on div at bounding box center [580, 285] width 1160 height 571
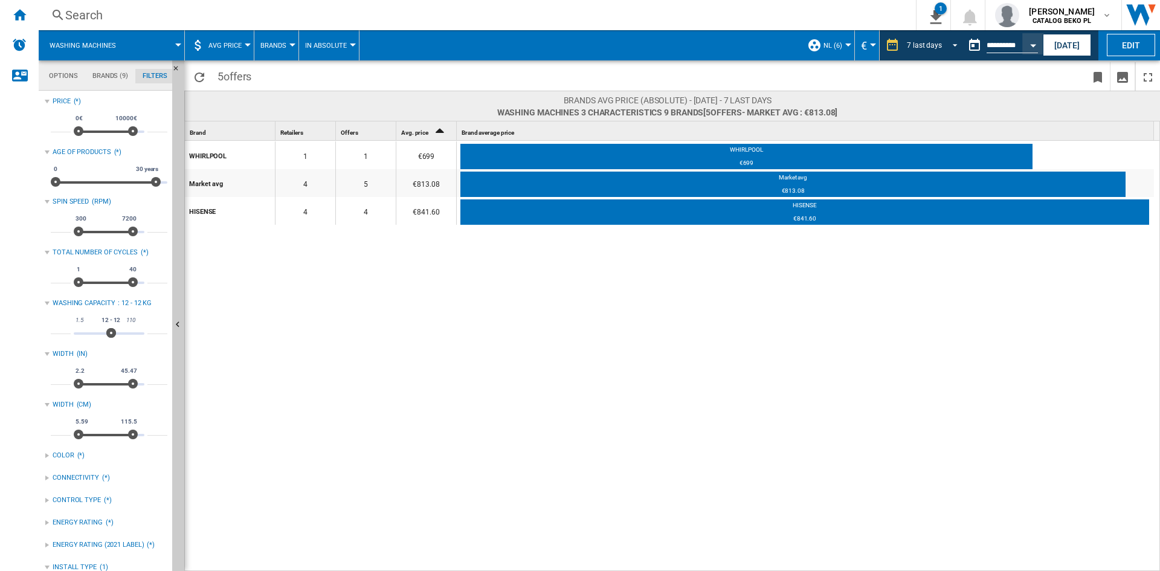
click at [926, 47] on div "7 last days" at bounding box center [924, 45] width 35 height 8
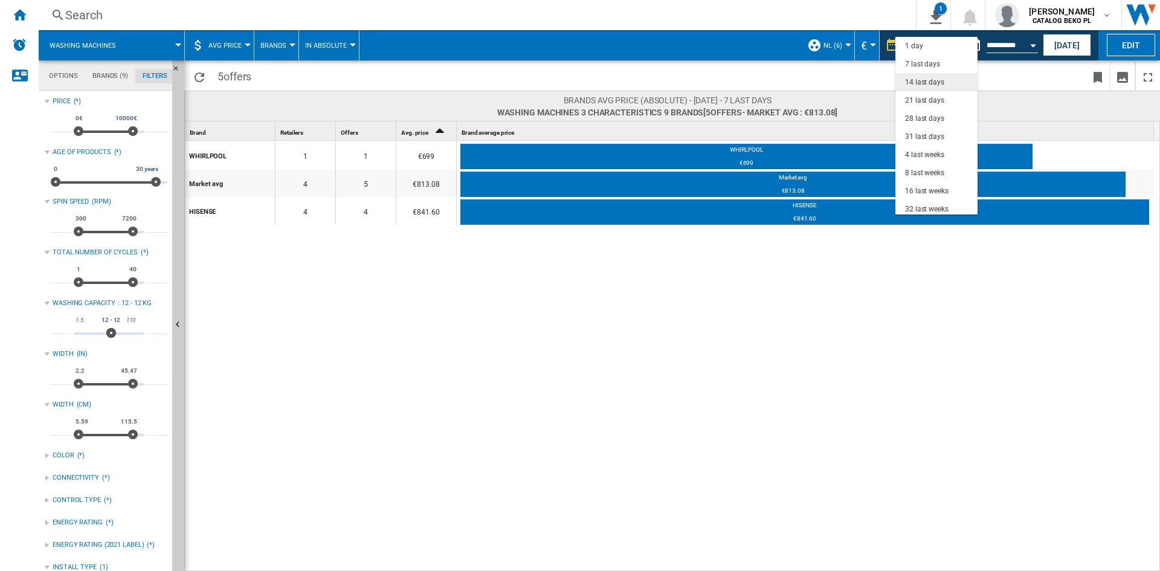
scroll to position [18, 0]
click at [929, 122] on div "31 last days" at bounding box center [924, 119] width 39 height 10
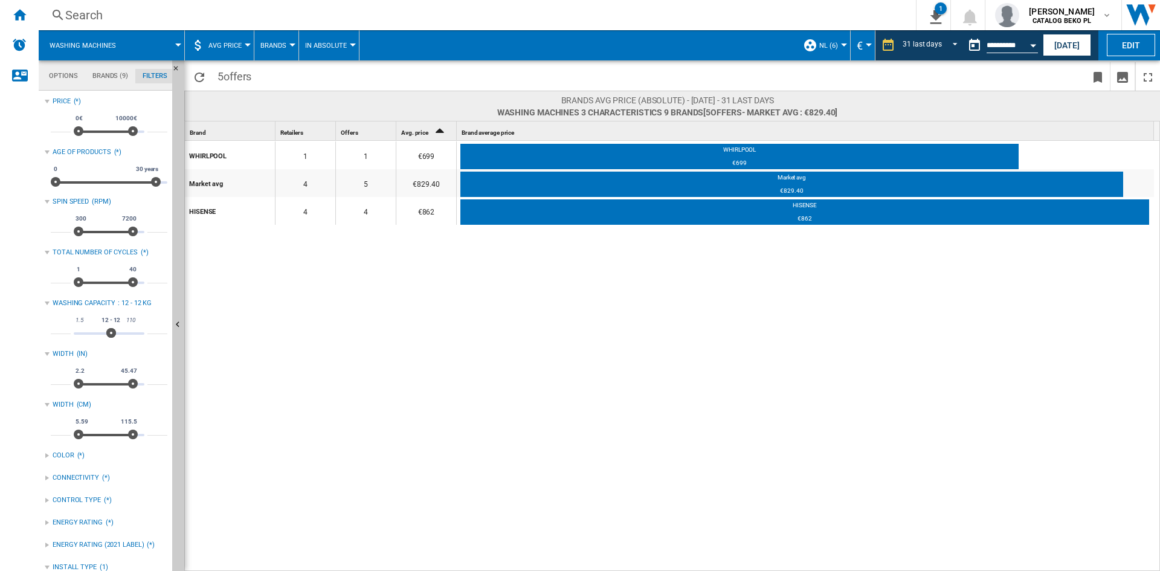
drag, startPoint x: 596, startPoint y: 279, endPoint x: 401, endPoint y: 30, distance: 316.8
click at [596, 279] on div "WHIRLPOOL 1 1 €699 WHIRLPOOL €699 Market avg 4 5 €829.40 Market avg €829.40 HIS…" at bounding box center [673, 356] width 976 height 431
